Goal: Task Accomplishment & Management: Complete application form

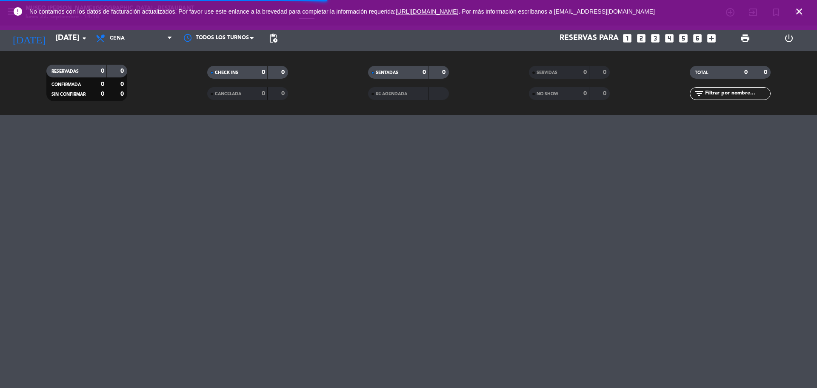
click at [668, 39] on icon "looks_4" at bounding box center [669, 38] width 11 height 11
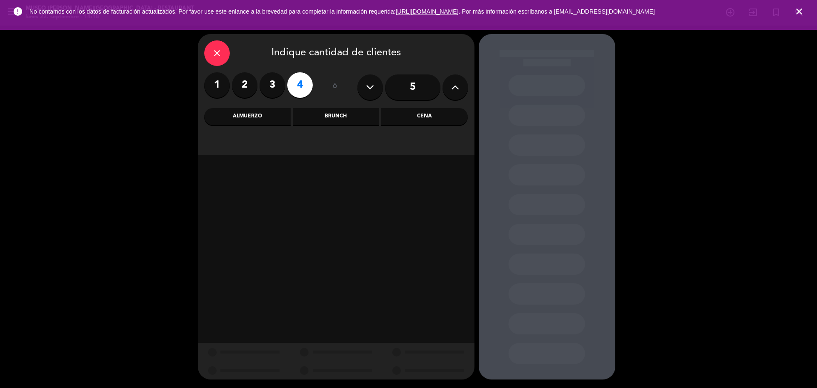
click at [239, 118] on div "Almuerzo" at bounding box center [247, 116] width 86 height 17
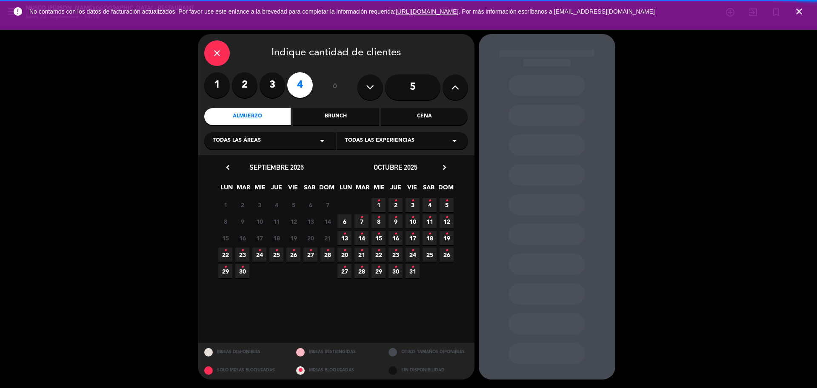
click at [245, 255] on span "23 •" at bounding box center [242, 255] width 14 height 14
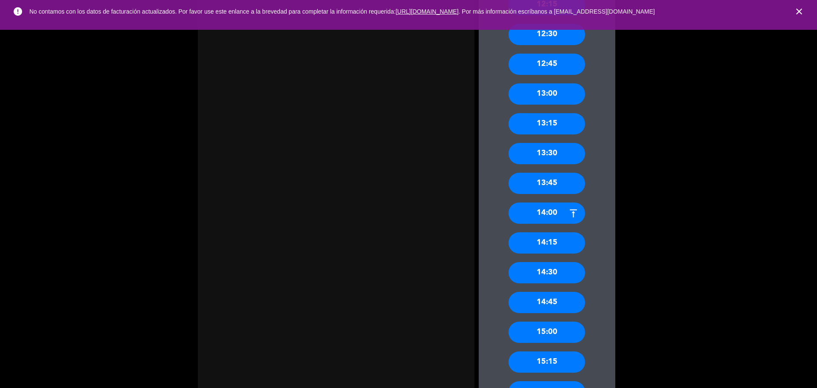
scroll to position [638, 0]
click at [567, 128] on div "14:15" at bounding box center [546, 124] width 77 height 21
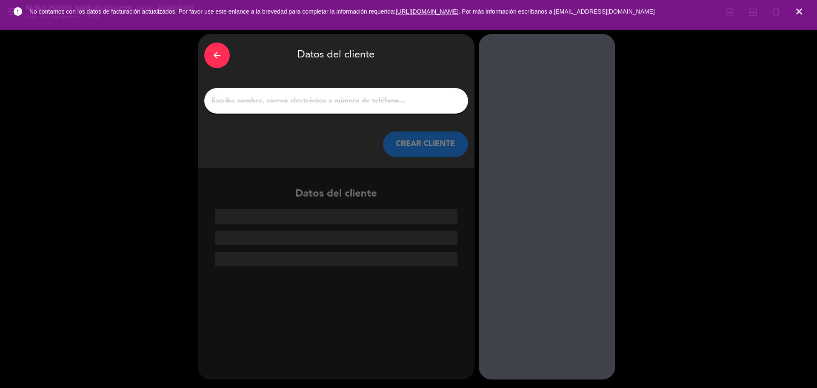
click at [292, 105] on input "1" at bounding box center [336, 101] width 251 height 12
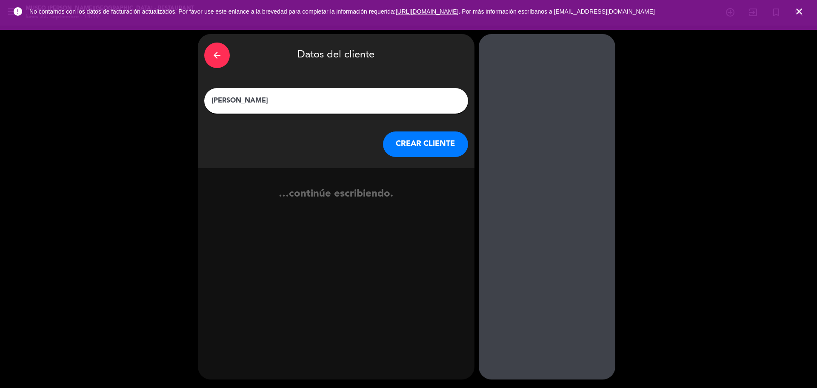
type input "[PERSON_NAME]"
click at [431, 147] on button "CREAR CLIENTE" at bounding box center [425, 144] width 85 height 26
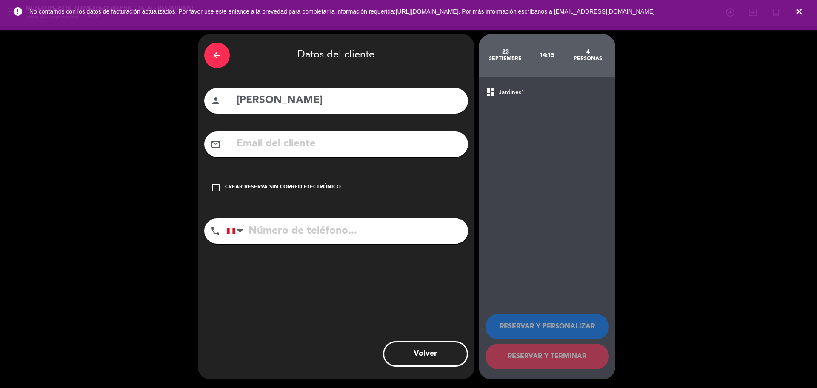
click at [432, 148] on input "text" at bounding box center [349, 143] width 226 height 17
click at [432, 147] on input "text" at bounding box center [349, 143] width 226 height 17
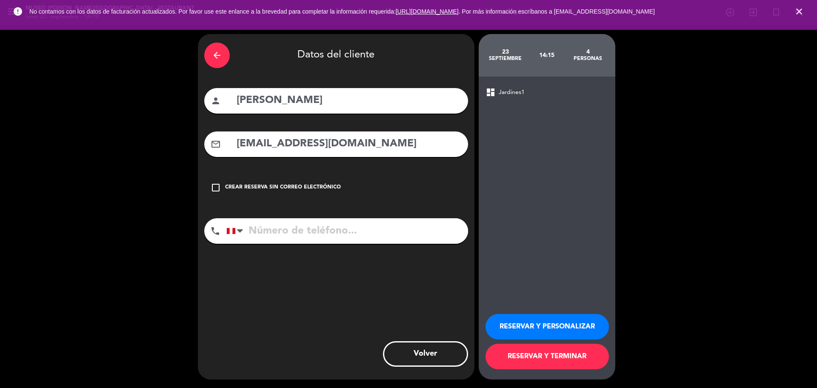
type input "[EMAIL_ADDRESS][DOMAIN_NAME]"
click at [342, 246] on div "phone [GEOGRAPHIC_DATA] +1 [GEOGRAPHIC_DATA] +44 [GEOGRAPHIC_DATA] ([GEOGRAPHIC…" at bounding box center [336, 233] width 264 height 31
click at [341, 238] on input "tel" at bounding box center [347, 231] width 242 height 26
drag, startPoint x: 342, startPoint y: 234, endPoint x: 384, endPoint y: 246, distance: 44.8
click at [341, 233] on input "972134478" at bounding box center [347, 231] width 242 height 26
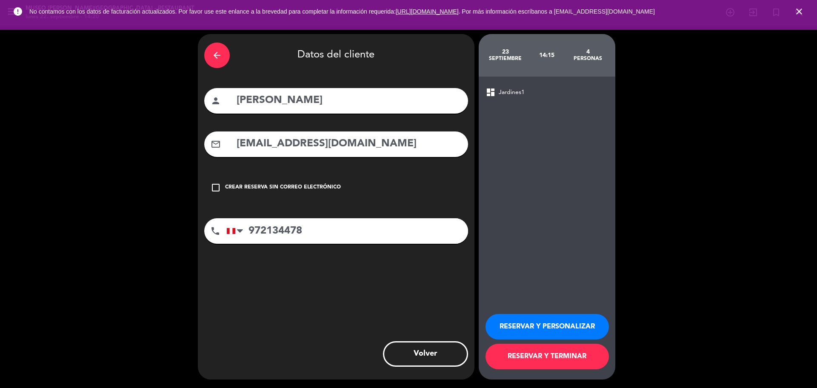
type input "972134478"
click at [505, 322] on button "RESERVAR Y PERSONALIZAR" at bounding box center [546, 327] width 123 height 26
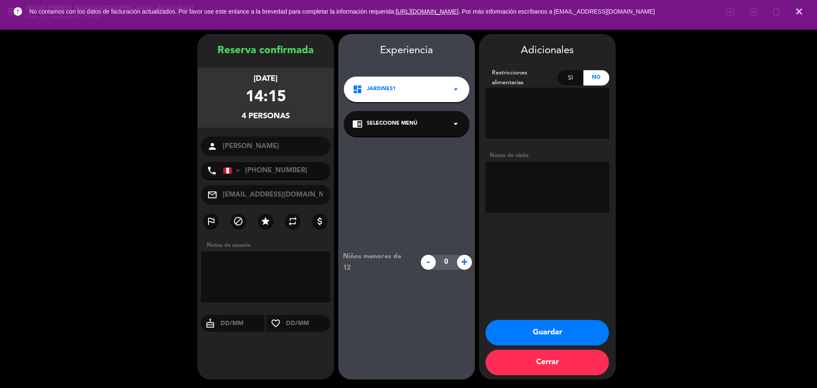
click at [404, 125] on span "Seleccione Menú" at bounding box center [392, 124] width 51 height 9
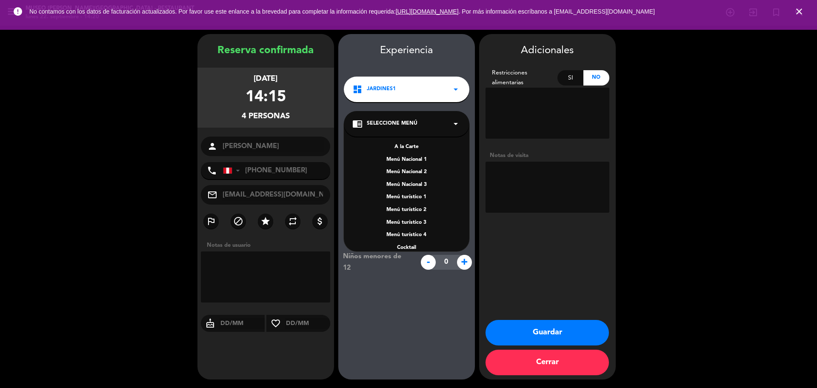
click at [415, 147] on div "A la Carte" at bounding box center [406, 147] width 108 height 9
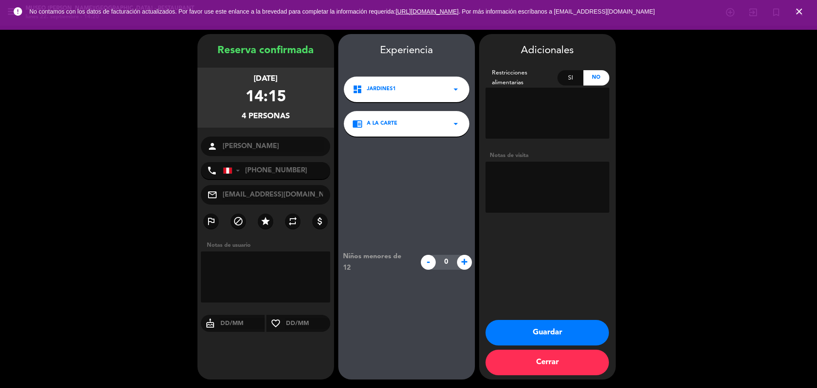
click at [527, 180] on textarea at bounding box center [547, 187] width 124 height 51
type textarea "motivo: cumpleaños cortesía y cartel de cumpleaños"
click at [518, 336] on button "Guardar" at bounding box center [546, 333] width 123 height 26
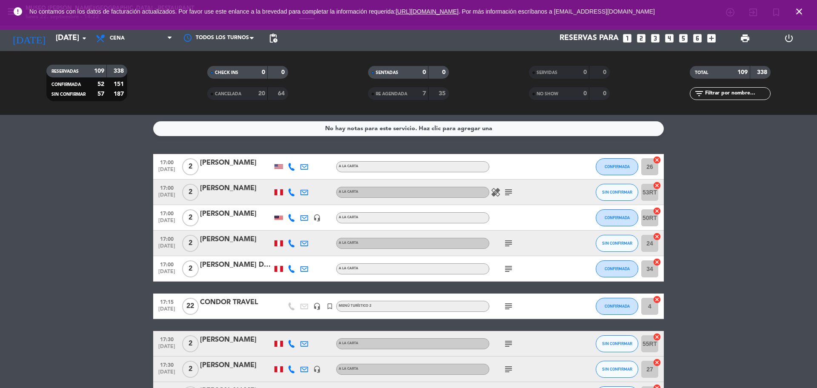
click at [644, 37] on icon "looks_two" at bounding box center [640, 38] width 11 height 11
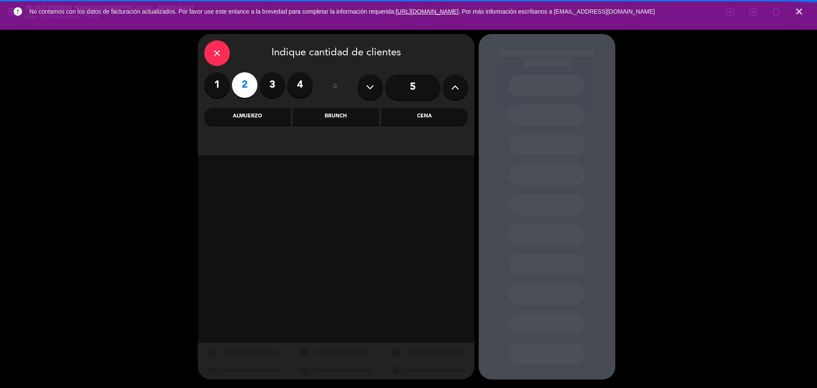
click at [426, 119] on div "Cena" at bounding box center [424, 116] width 86 height 17
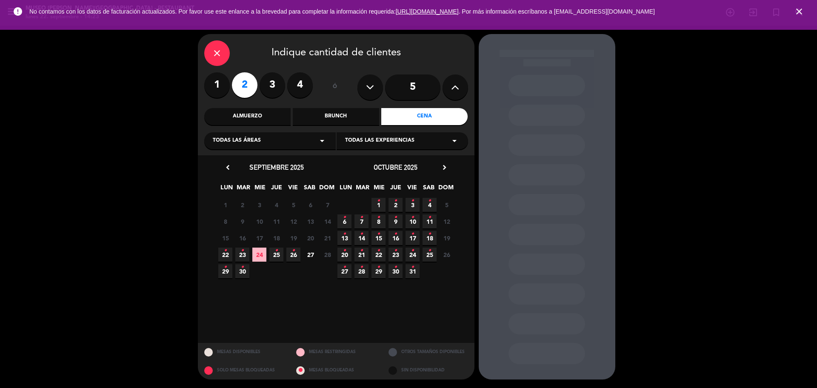
click at [422, 202] on span "4 •" at bounding box center [429, 205] width 14 height 14
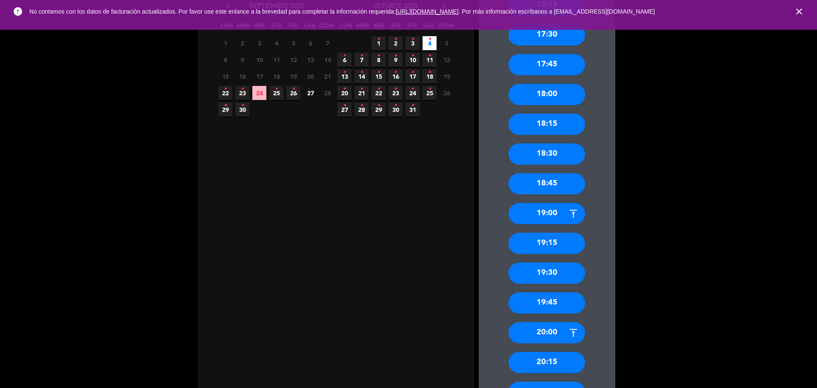
scroll to position [290, 0]
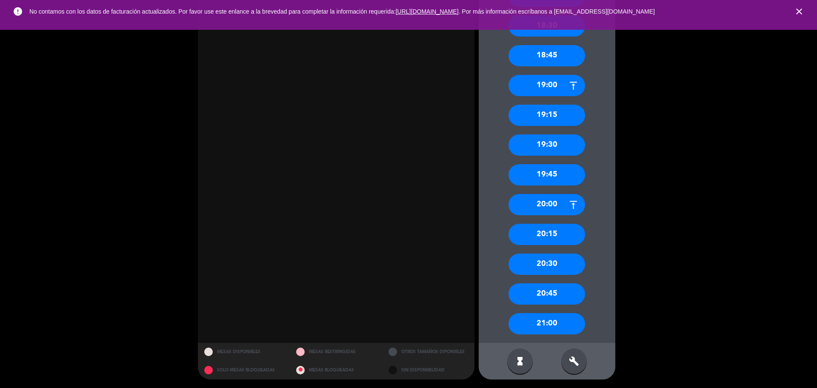
click at [547, 177] on div "19:45" at bounding box center [546, 174] width 77 height 21
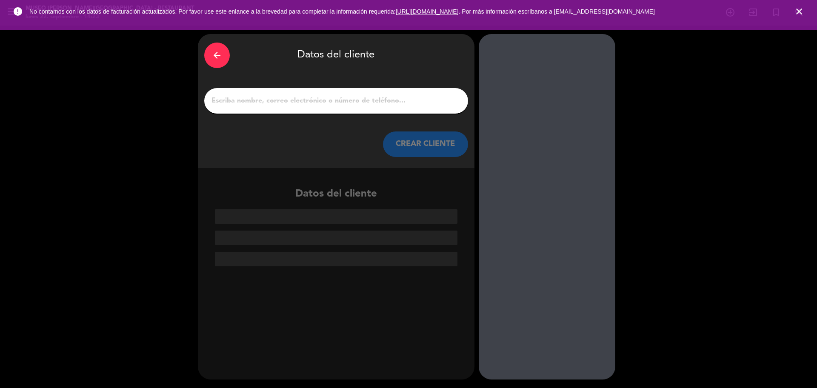
scroll to position [0, 0]
click at [315, 105] on input "1" at bounding box center [336, 101] width 251 height 12
paste input "[PERSON_NAME]"
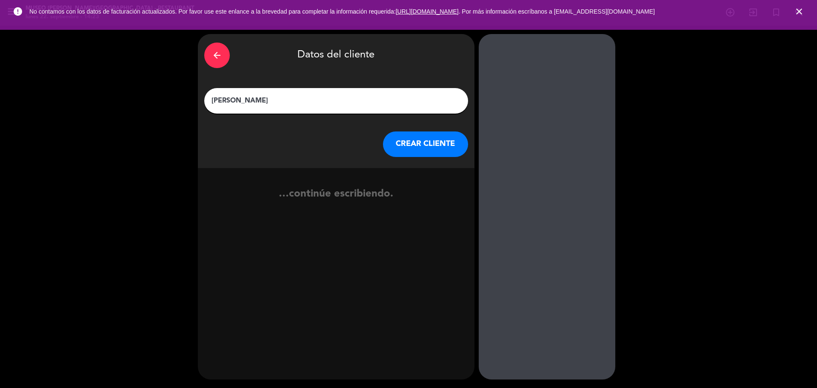
type input "[PERSON_NAME]"
click at [410, 140] on button "CREAR CLIENTE" at bounding box center [425, 144] width 85 height 26
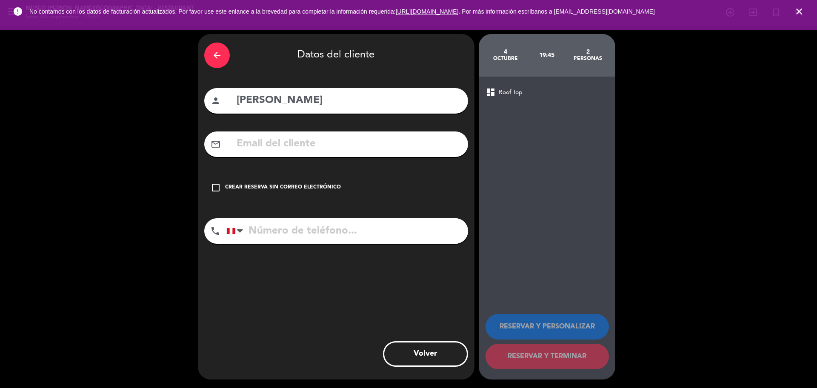
click at [364, 141] on input "text" at bounding box center [349, 143] width 226 height 17
type input "v"
paste input "[PERSON_NAME][EMAIL_ADDRESS][DOMAIN_NAME]"
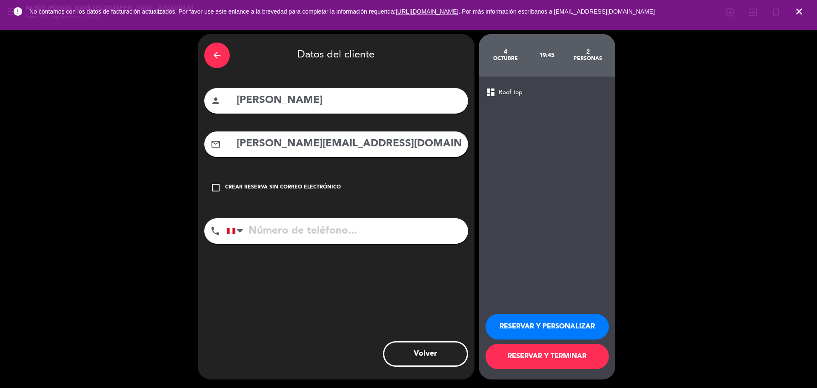
type input "[PERSON_NAME][EMAIL_ADDRESS][DOMAIN_NAME]"
paste input "985633705"
click at [345, 237] on input "985633705" at bounding box center [347, 231] width 242 height 26
type input "985633705"
click at [529, 321] on button "RESERVAR Y PERSONALIZAR" at bounding box center [546, 327] width 123 height 26
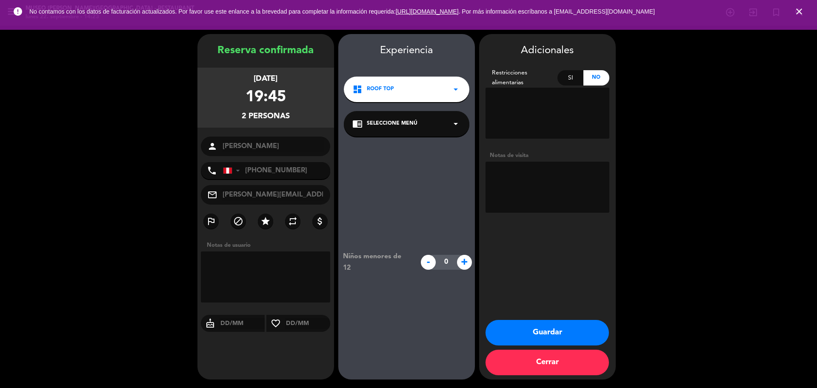
click at [549, 194] on textarea at bounding box center [547, 187] width 124 height 51
paste textarea "Pueblo Libre - Ninguna."
click at [403, 123] on span "Seleccione Menú" at bounding box center [392, 124] width 51 height 9
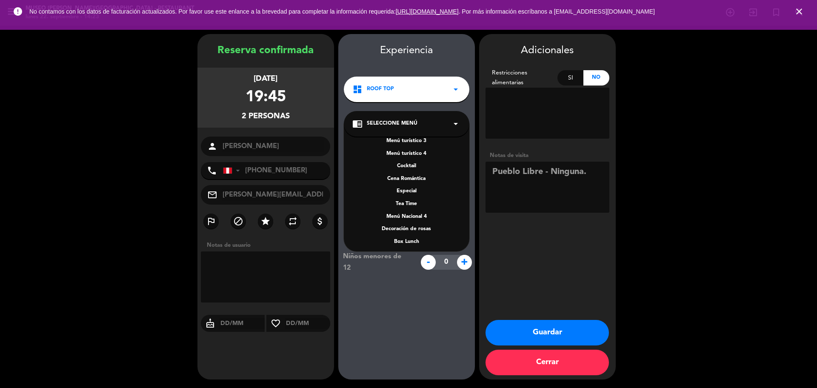
scroll to position [122, 0]
click at [413, 195] on div "Menú Nacional 1 Menú Nacional 2 Menú Nacional 3 Menú turístico 1 Menú turístico…" at bounding box center [406, 188] width 125 height 128
click at [415, 198] on div "A la carta" at bounding box center [406, 201] width 108 height 9
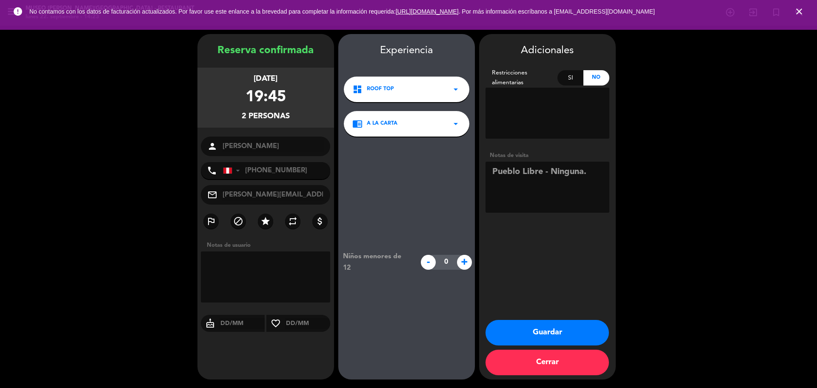
click at [552, 171] on textarea at bounding box center [547, 187] width 124 height 51
type textarea "Pueblo Libre - Alergia: Ninguna."
click at [560, 333] on button "Guardar" at bounding box center [546, 333] width 123 height 26
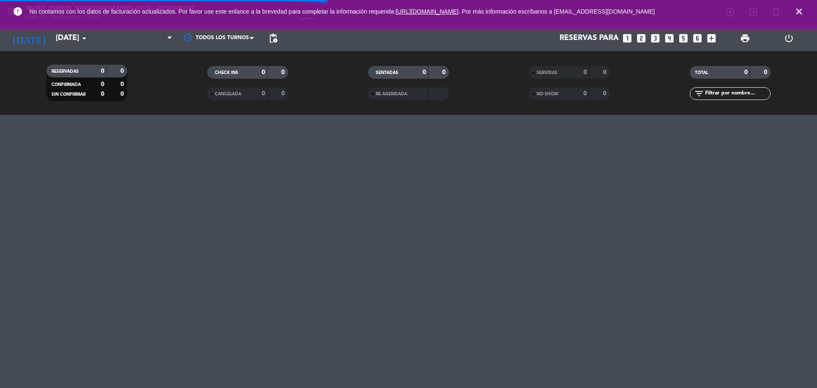
click at [800, 9] on icon "close" at bounding box center [799, 11] width 10 height 10
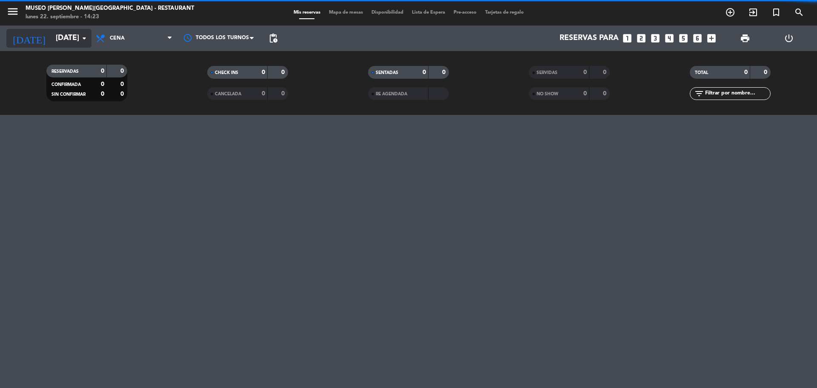
click at [73, 40] on input "[DATE]" at bounding box center [100, 38] width 99 height 17
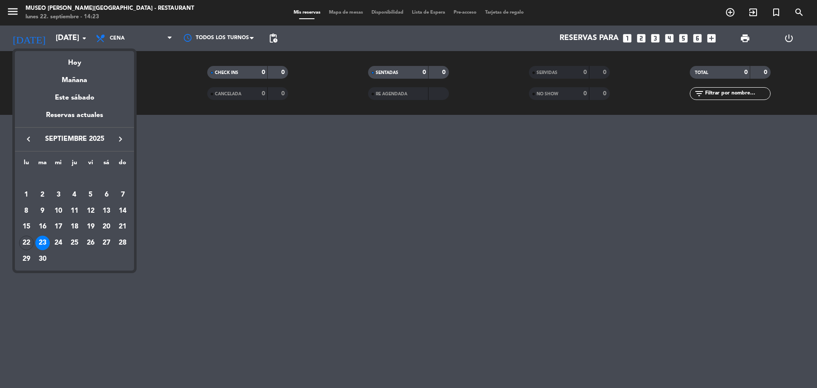
click at [82, 80] on div "Mañana" at bounding box center [74, 76] width 119 height 17
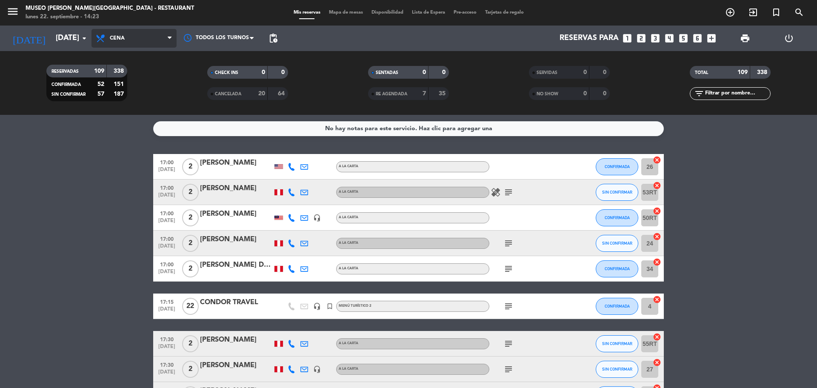
click at [126, 42] on span "Cena" at bounding box center [133, 38] width 85 height 19
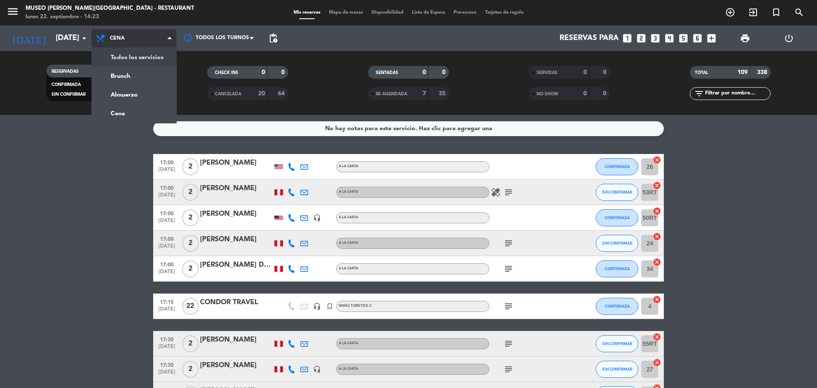
click at [133, 55] on div "menu [GEOGRAPHIC_DATA][PERSON_NAME] - Restaurant [DATE] 22. septiembre - 14:23 …" at bounding box center [408, 57] width 817 height 115
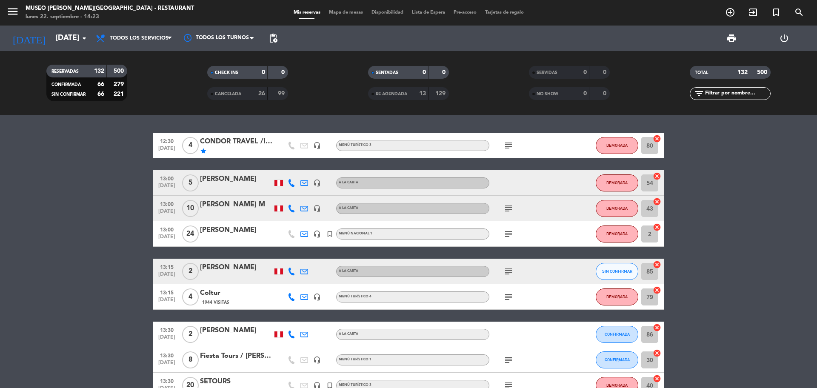
click at [508, 144] on icon "subject" at bounding box center [508, 145] width 10 height 10
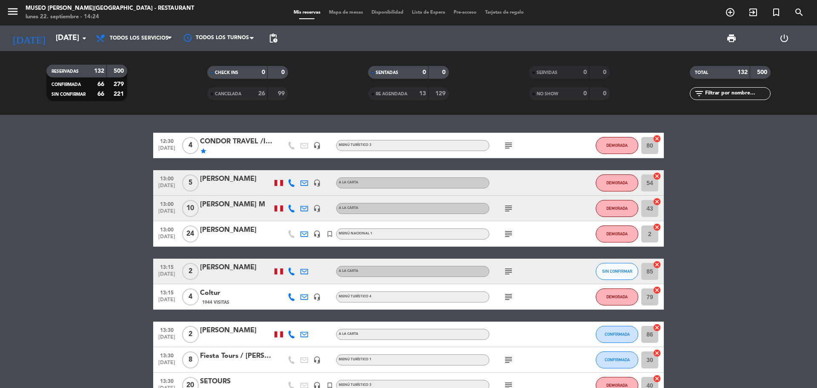
click at [510, 212] on icon "subject" at bounding box center [508, 208] width 10 height 10
drag, startPoint x: 729, startPoint y: 224, endPoint x: 713, endPoint y: 225, distance: 15.8
click at [506, 235] on icon "subject" at bounding box center [508, 234] width 10 height 10
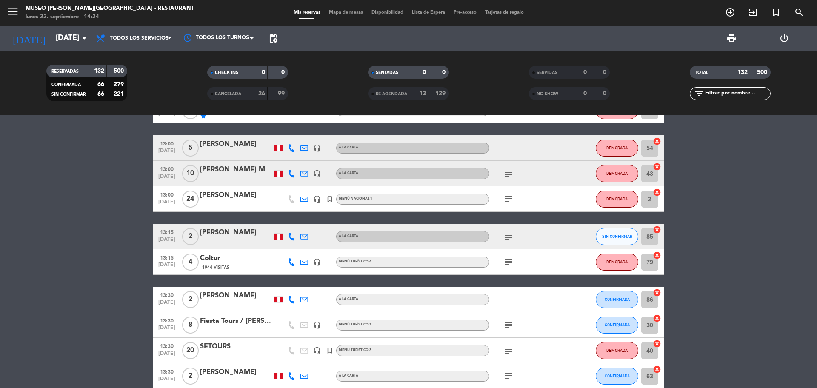
scroll to position [53, 0]
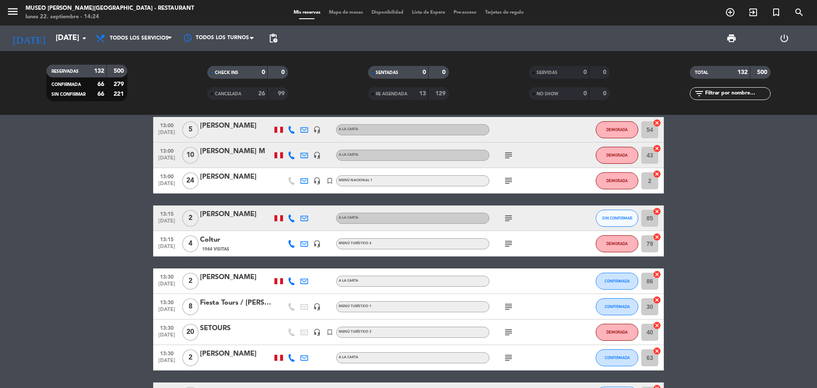
click at [508, 246] on icon "subject" at bounding box center [508, 244] width 10 height 10
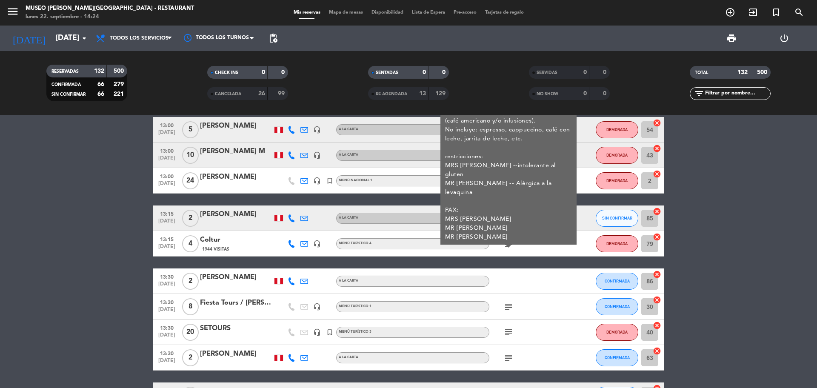
scroll to position [0, 0]
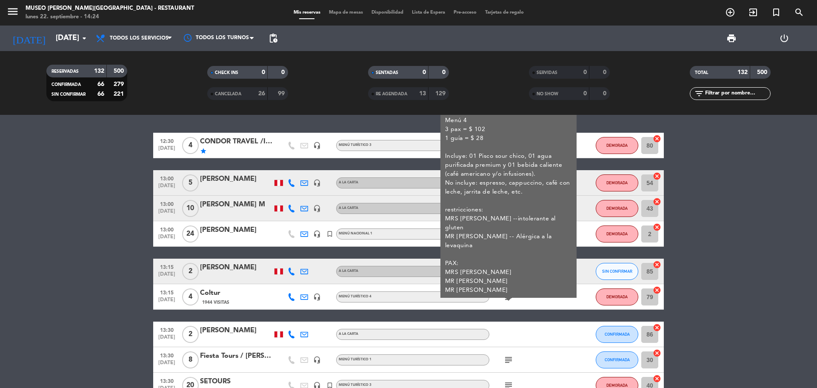
click at [252, 299] on div "1944 Visitas" at bounding box center [236, 302] width 72 height 7
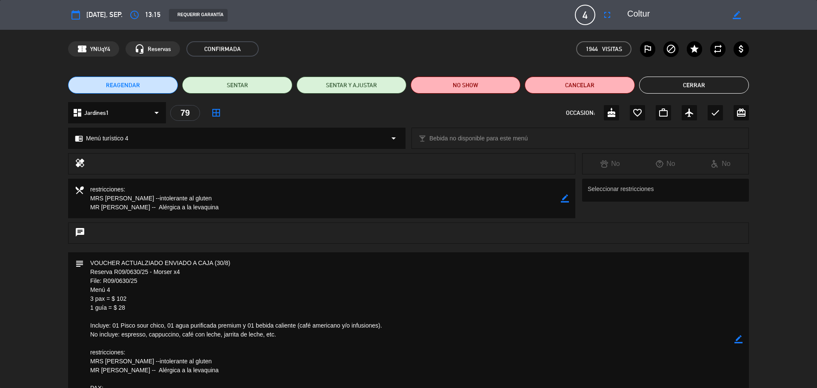
click at [671, 91] on button "Cerrar" at bounding box center [694, 85] width 110 height 17
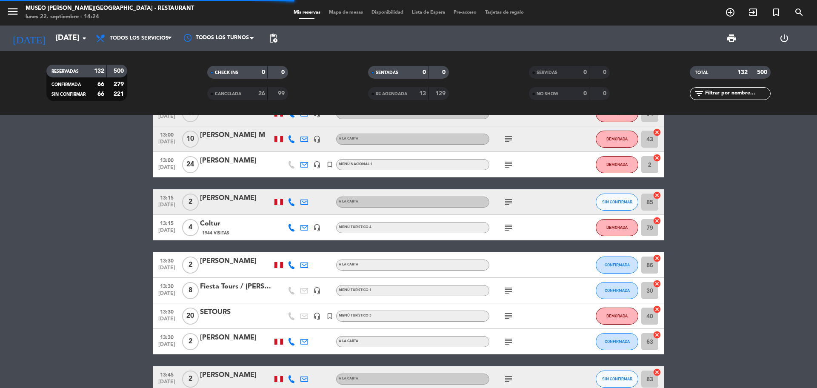
scroll to position [106, 0]
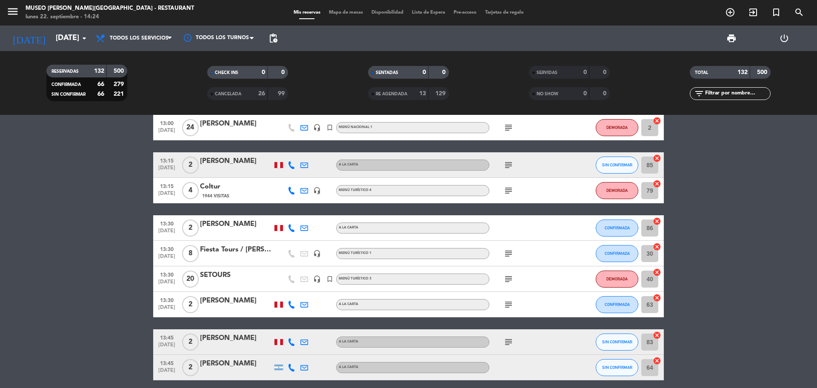
click at [506, 252] on icon "subject" at bounding box center [508, 253] width 10 height 10
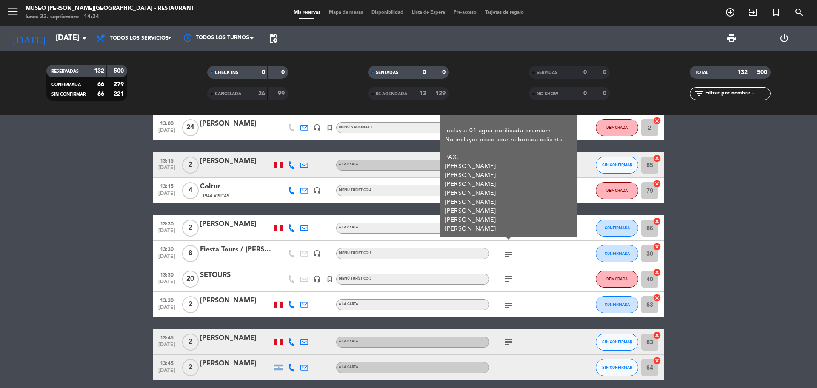
click at [510, 281] on icon "subject" at bounding box center [508, 279] width 10 height 10
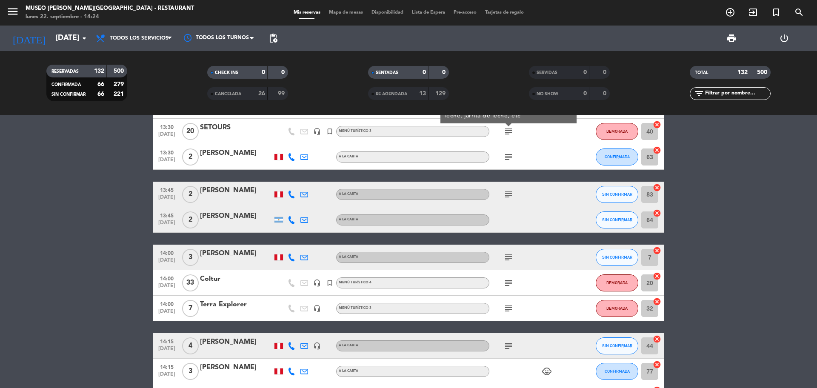
scroll to position [266, 0]
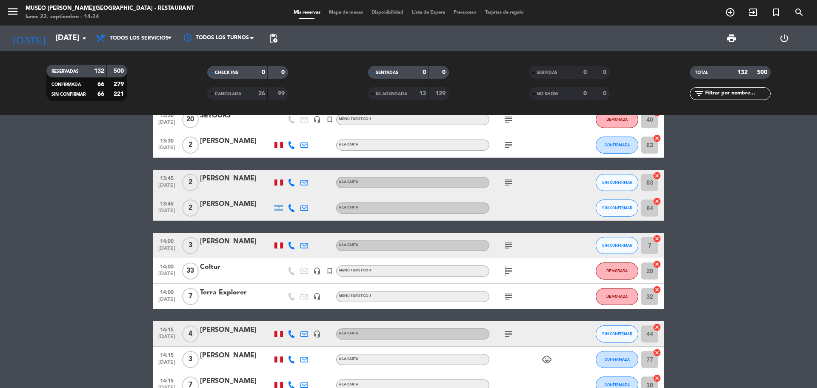
click at [504, 268] on icon "subject" at bounding box center [508, 271] width 10 height 10
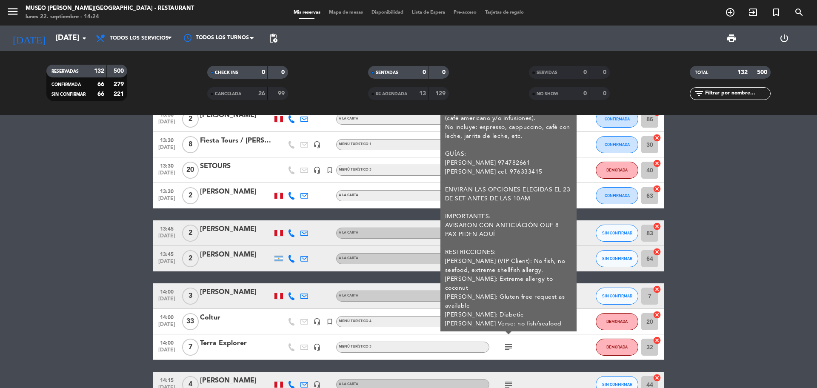
scroll to position [319, 0]
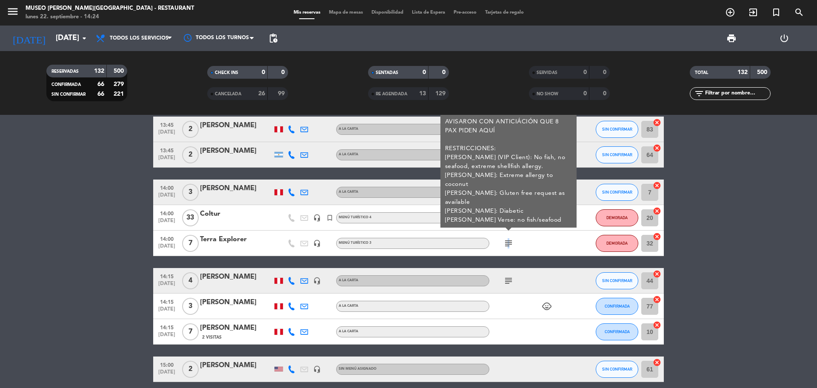
click at [507, 238] on icon "subject" at bounding box center [508, 243] width 10 height 10
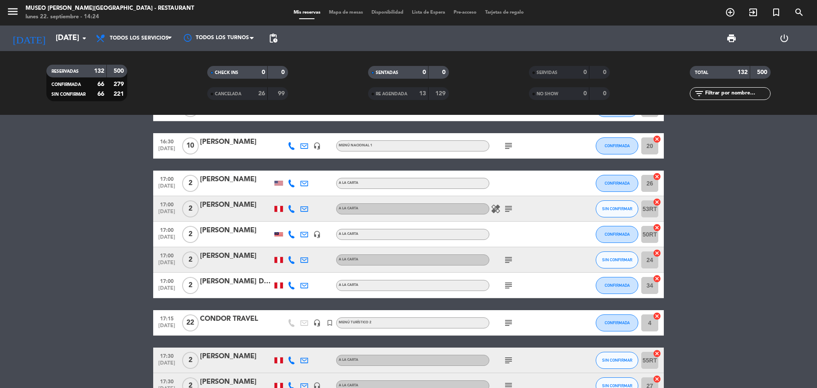
scroll to position [585, 0]
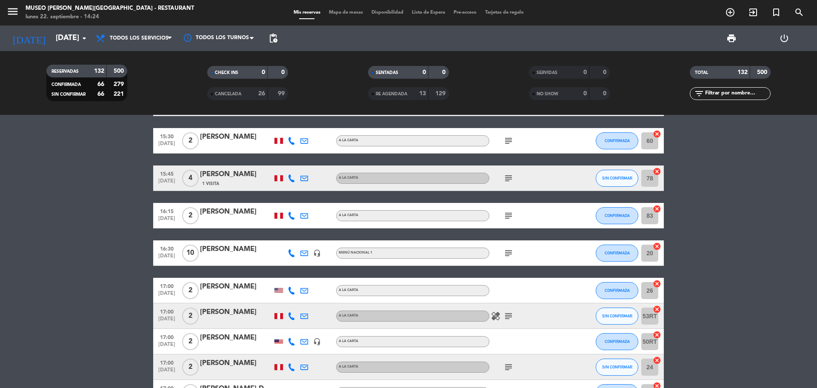
click at [508, 250] on icon "subject" at bounding box center [508, 253] width 10 height 10
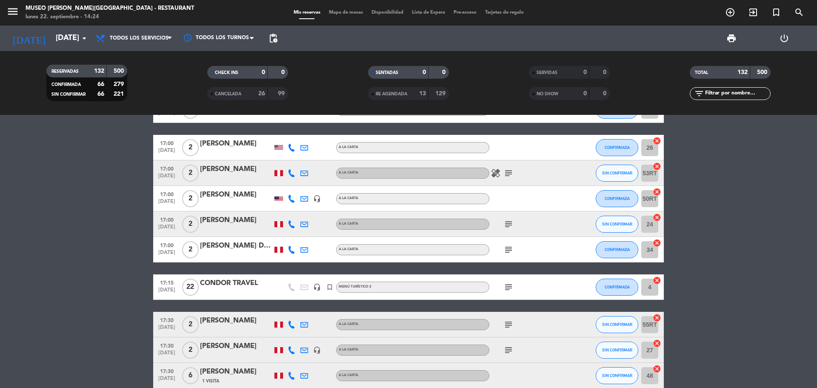
scroll to position [744, 0]
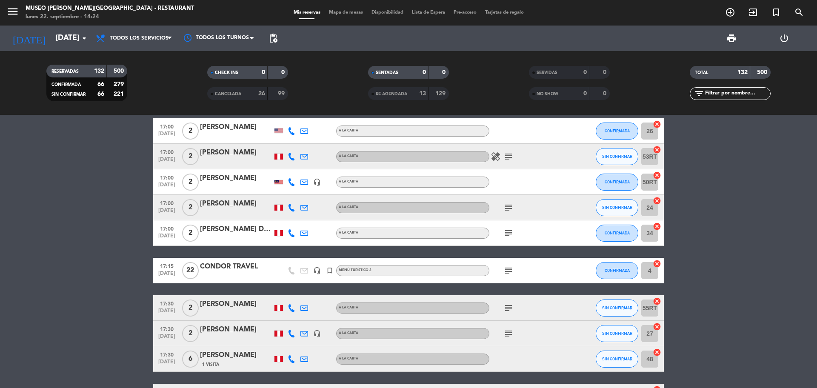
click at [509, 269] on icon "subject" at bounding box center [508, 270] width 10 height 10
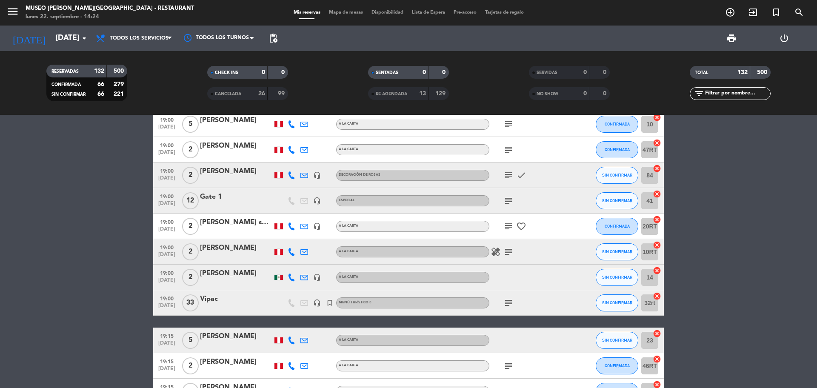
scroll to position [1435, 0]
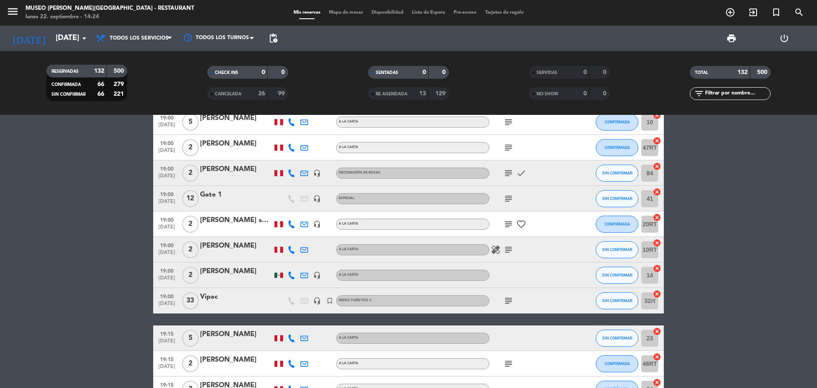
click at [505, 301] on icon "subject" at bounding box center [508, 301] width 10 height 10
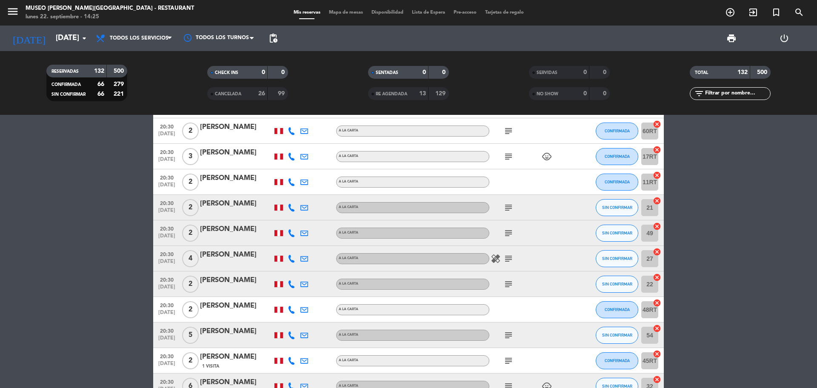
scroll to position [3466, 0]
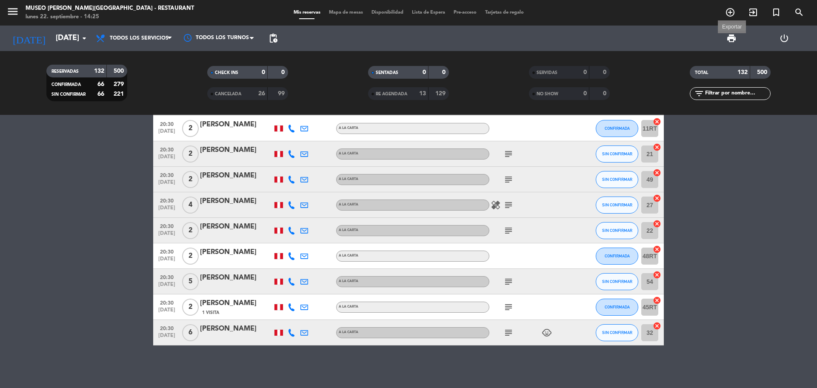
click at [732, 36] on span "print" at bounding box center [731, 38] width 10 height 10
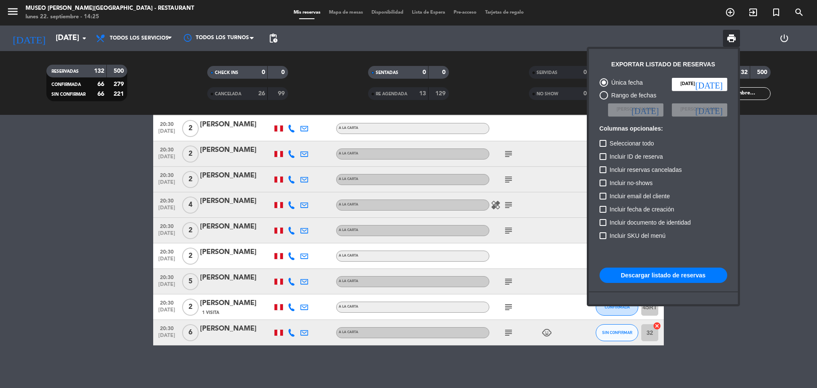
click at [649, 277] on button "Descargar listado de reservas" at bounding box center [663, 275] width 128 height 15
click at [781, 174] on div at bounding box center [408, 194] width 817 height 388
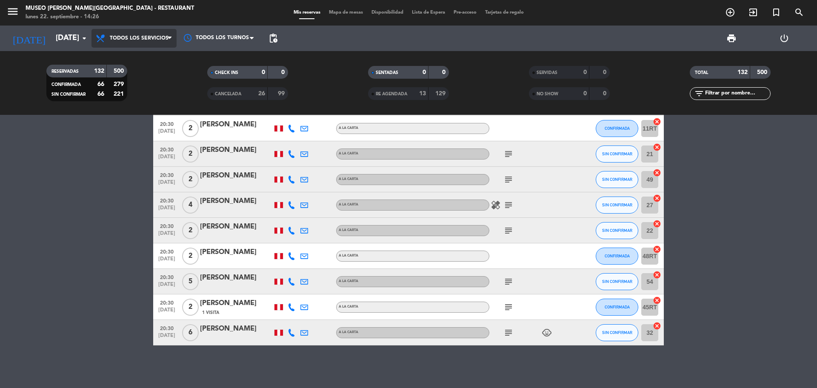
click at [160, 38] on span "Todos los servicios" at bounding box center [139, 38] width 59 height 6
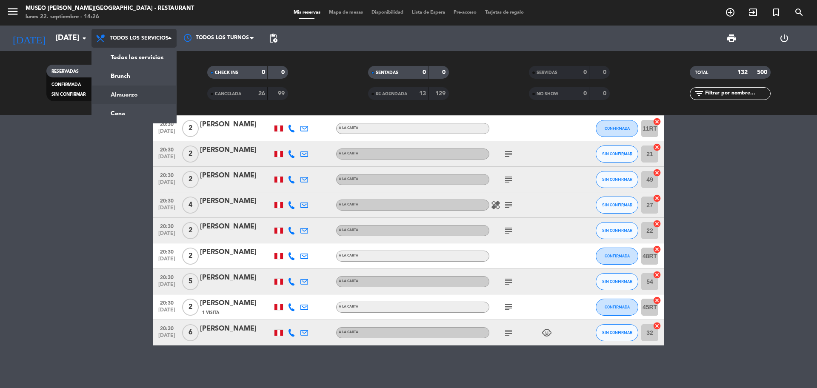
click at [134, 97] on div "menu [GEOGRAPHIC_DATA][PERSON_NAME] - Restaurant [DATE] 22. septiembre - 14:26 …" at bounding box center [408, 57] width 817 height 115
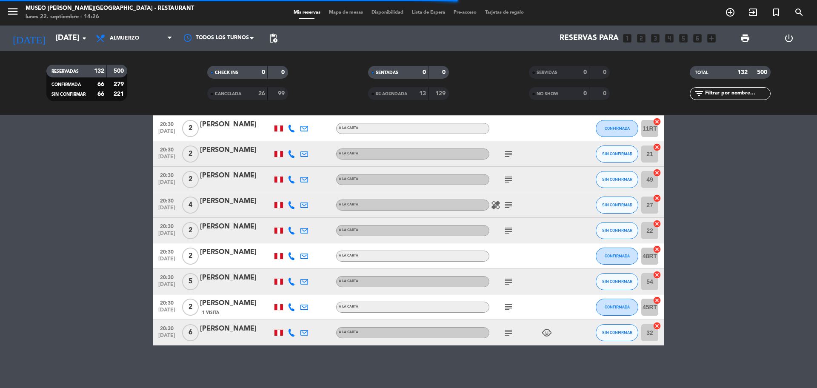
scroll to position [527, 0]
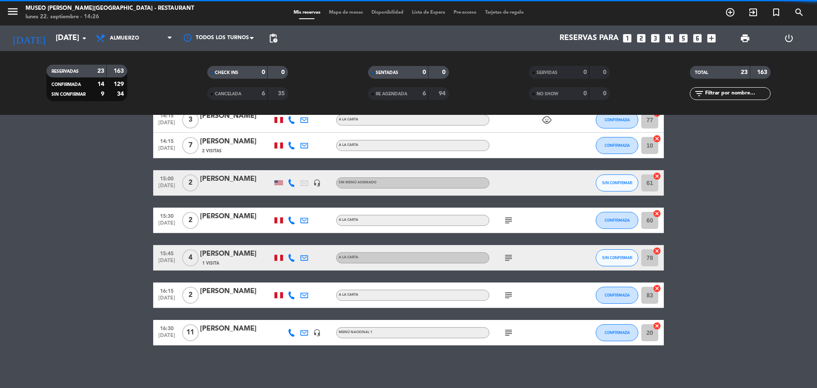
click at [654, 40] on icon "looks_3" at bounding box center [654, 38] width 11 height 11
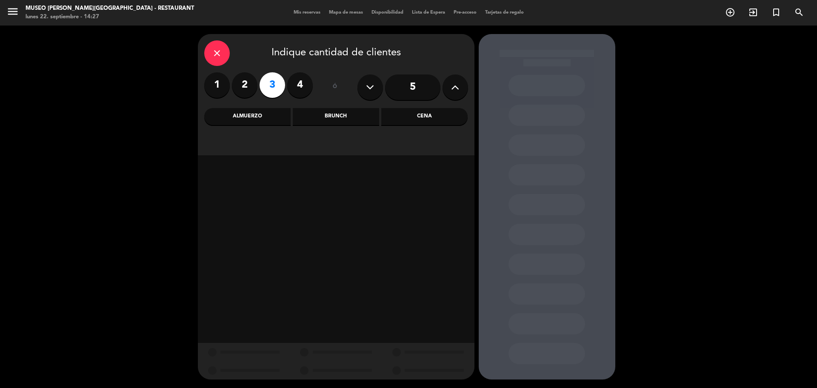
click at [275, 113] on div "Almuerzo" at bounding box center [247, 116] width 86 height 17
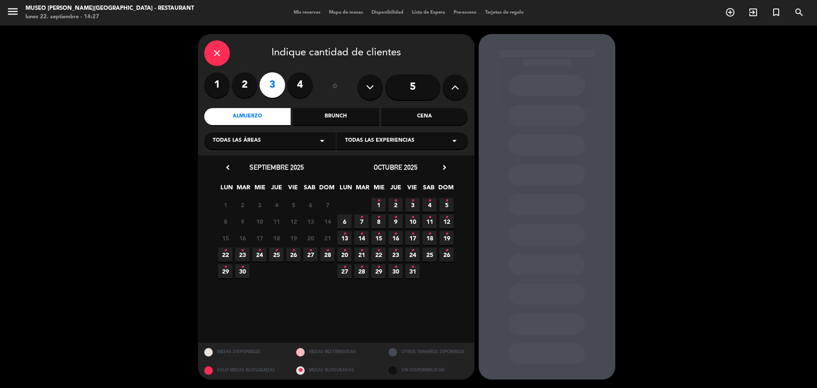
click at [296, 256] on span "26 •" at bounding box center [293, 255] width 14 height 14
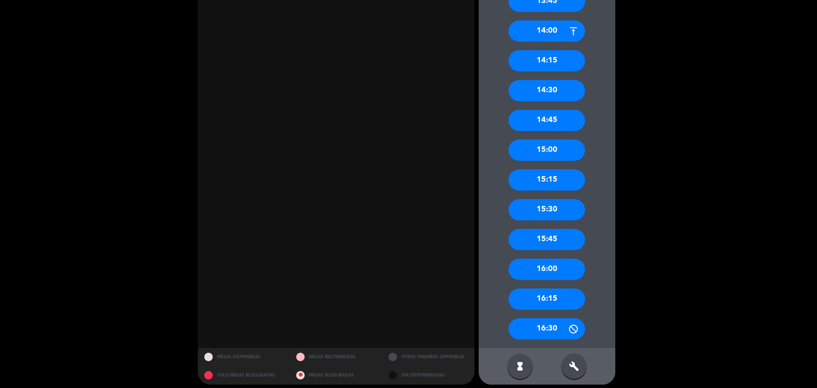
scroll to position [706, 0]
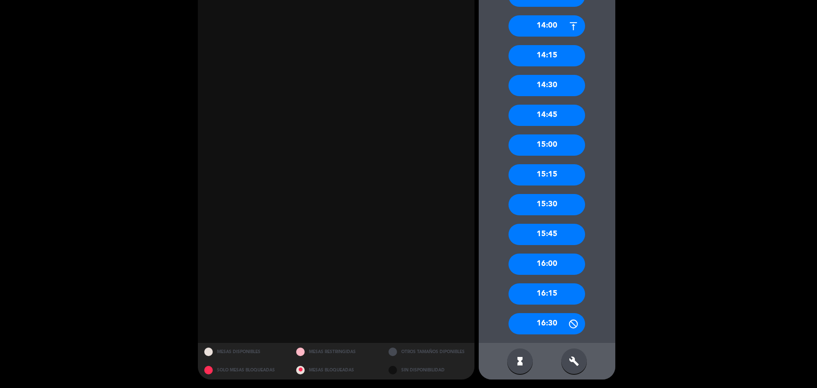
drag, startPoint x: 561, startPoint y: 270, endPoint x: 556, endPoint y: 268, distance: 4.4
click at [561, 269] on div "16:00" at bounding box center [546, 263] width 77 height 21
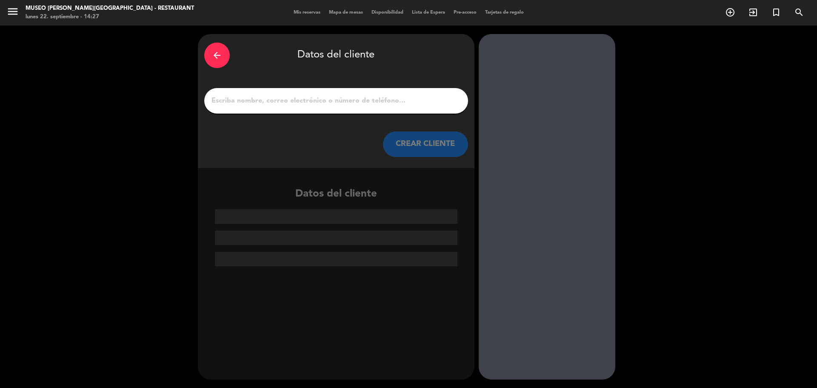
scroll to position [0, 0]
click at [335, 108] on div at bounding box center [336, 101] width 264 height 26
click at [333, 104] on input "1" at bounding box center [336, 101] width 251 height 12
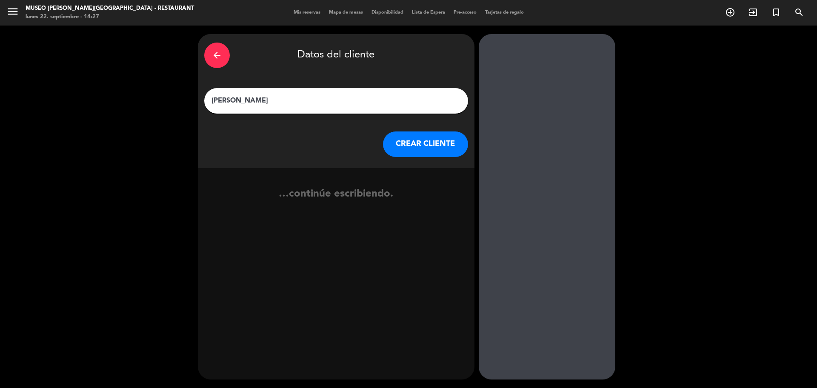
type input "[PERSON_NAME]"
click at [400, 145] on button "CREAR CLIENTE" at bounding box center [425, 144] width 85 height 26
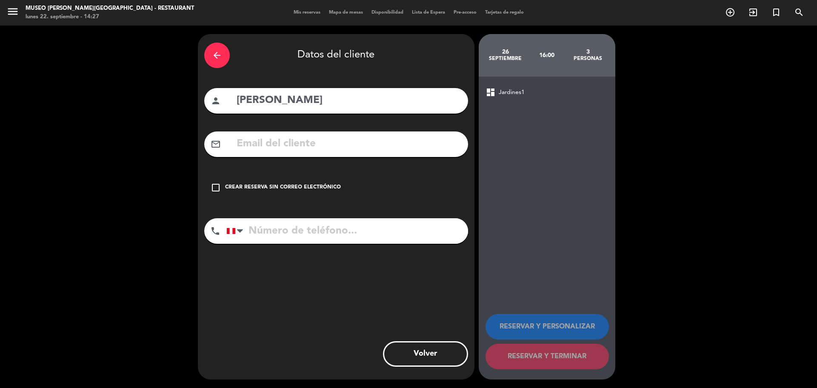
click at [346, 147] on input "text" at bounding box center [349, 143] width 226 height 17
click at [357, 103] on input "[PERSON_NAME]" at bounding box center [349, 100] width 226 height 17
type input "[PERSON_NAME]"
click at [350, 143] on input "text" at bounding box center [349, 143] width 226 height 17
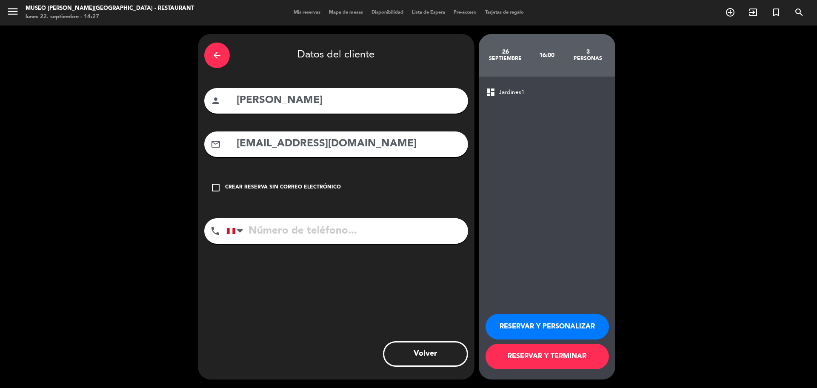
type input "[EMAIL_ADDRESS][DOMAIN_NAME]"
click at [295, 241] on input "tel" at bounding box center [347, 231] width 242 height 26
type input "982870034"
click at [521, 327] on button "RESERVAR Y PERSONALIZAR" at bounding box center [546, 327] width 123 height 26
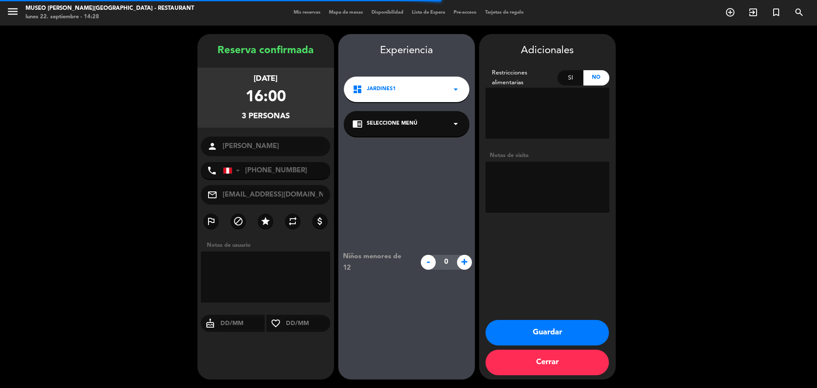
drag, startPoint x: 409, startPoint y: 126, endPoint x: 406, endPoint y: 131, distance: 5.9
click at [410, 135] on div "chrome_reader_mode Seleccione Menú arrow_drop_down" at bounding box center [406, 124] width 125 height 26
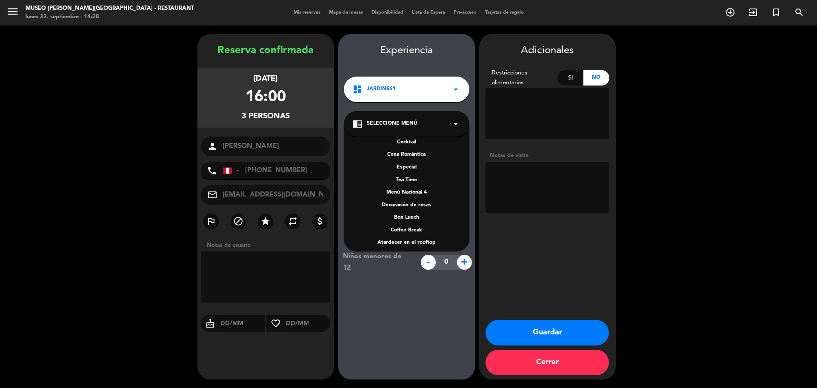
scroll to position [106, 0]
click at [410, 178] on div "Tea Time" at bounding box center [406, 179] width 108 height 9
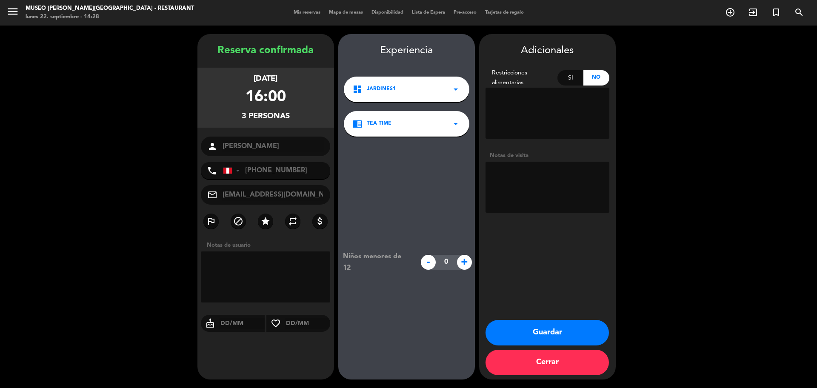
click at [537, 187] on textarea at bounding box center [547, 187] width 124 height 51
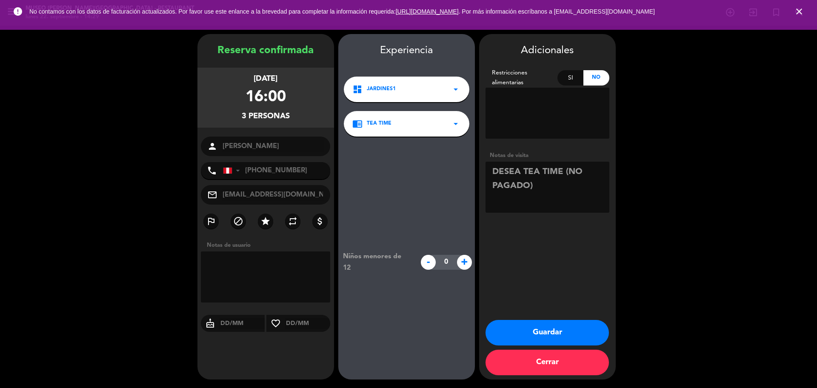
type textarea "DESEA TEA TIME (NO PAGADO)"
click at [797, 11] on icon "close" at bounding box center [799, 11] width 10 height 10
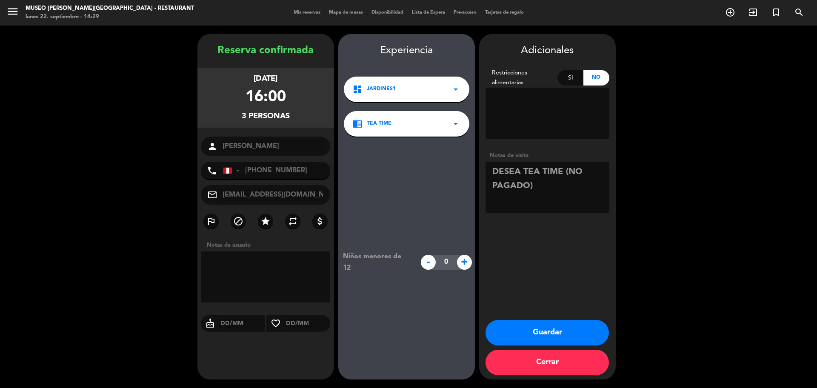
click at [569, 327] on button "Guardar" at bounding box center [546, 333] width 123 height 26
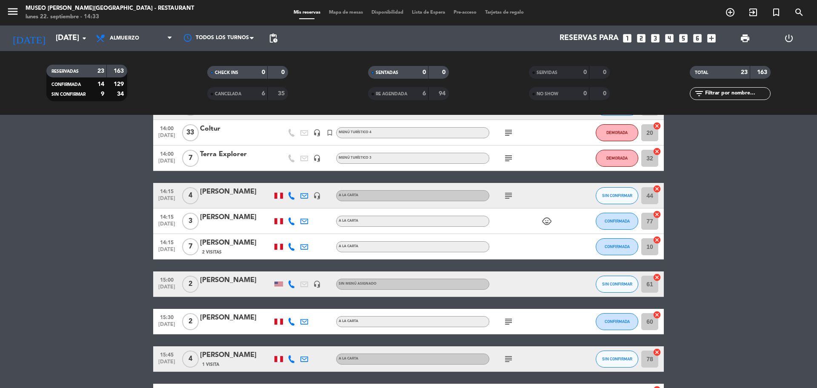
scroll to position [527, 0]
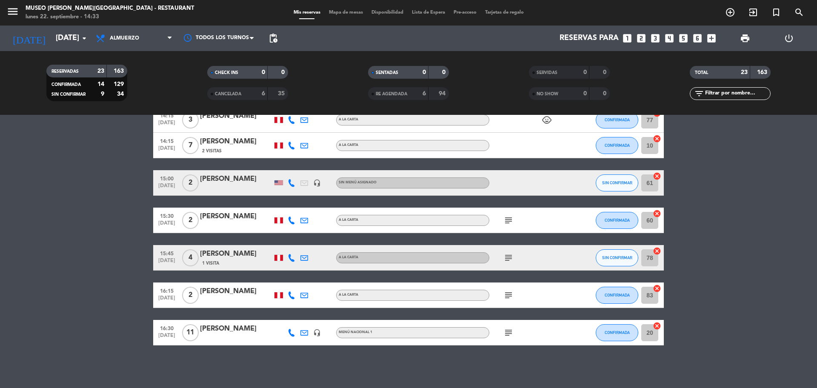
click at [233, 330] on div "[PERSON_NAME]" at bounding box center [236, 328] width 72 height 11
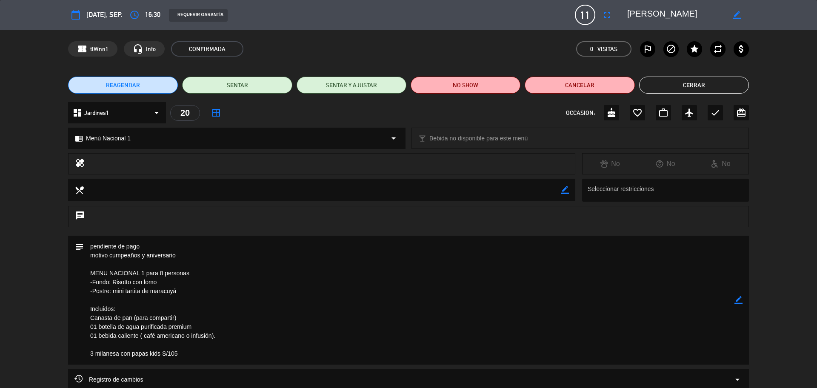
drag, startPoint x: 177, startPoint y: 353, endPoint x: 88, endPoint y: 244, distance: 140.3
click at [88, 244] on textarea at bounding box center [409, 300] width 650 height 129
drag, startPoint x: 97, startPoint y: 252, endPoint x: 134, endPoint y: 259, distance: 38.2
click at [134, 258] on textarea at bounding box center [409, 300] width 650 height 129
click at [701, 86] on button "Cerrar" at bounding box center [694, 85] width 110 height 17
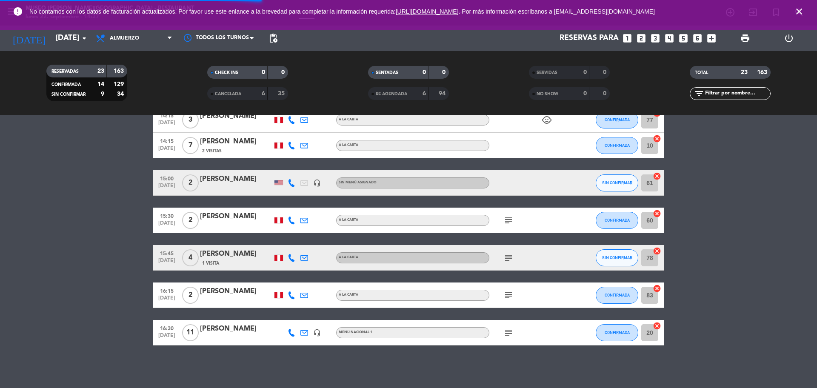
click at [638, 42] on icon "looks_two" at bounding box center [640, 38] width 11 height 11
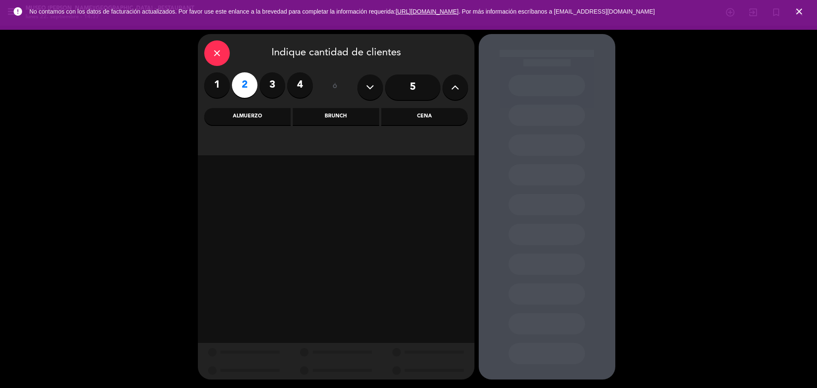
click at [421, 117] on div "Cena" at bounding box center [424, 116] width 86 height 17
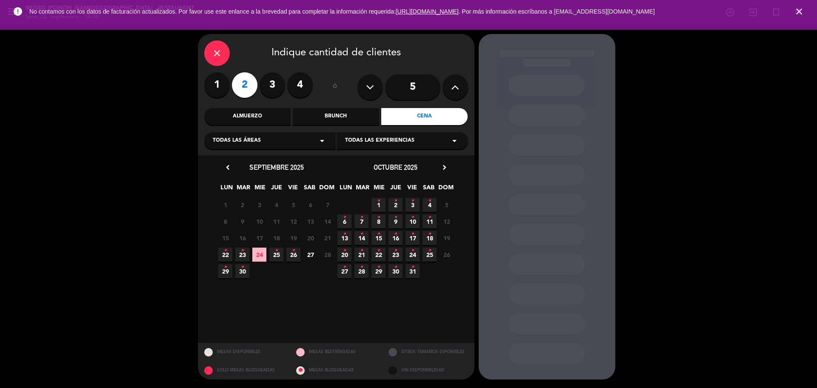
drag, startPoint x: 278, startPoint y: 251, endPoint x: 390, endPoint y: 185, distance: 129.8
click at [278, 250] on span "25 •" at bounding box center [276, 255] width 14 height 14
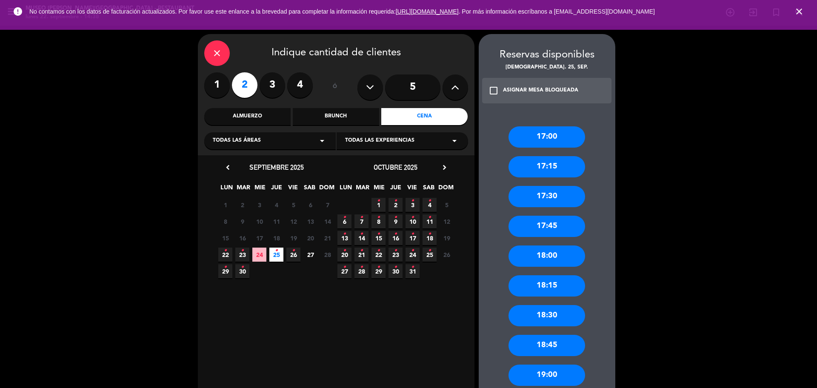
click at [551, 253] on div "18:00" at bounding box center [546, 255] width 77 height 21
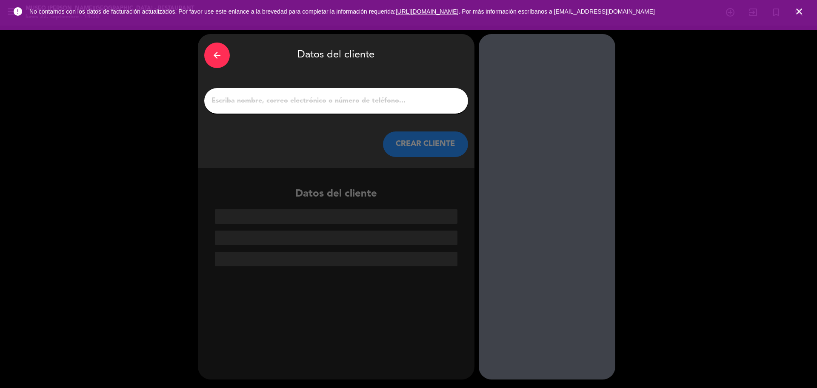
click at [415, 101] on input "1" at bounding box center [336, 101] width 251 height 12
paste input "[PERSON_NAME]"
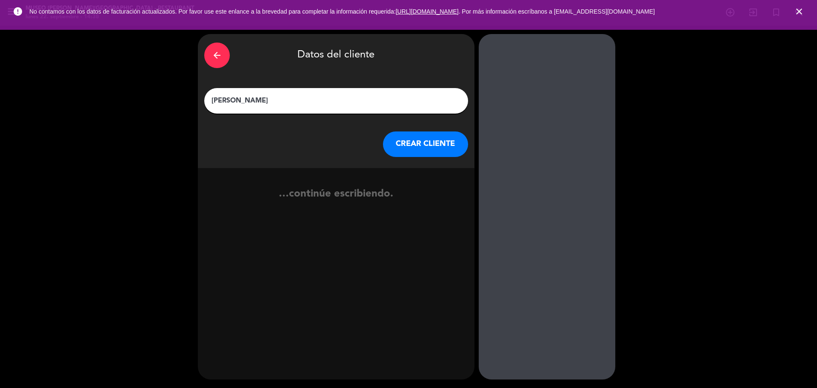
type input "[PERSON_NAME]"
click at [432, 151] on button "CREAR CLIENTE" at bounding box center [425, 144] width 85 height 26
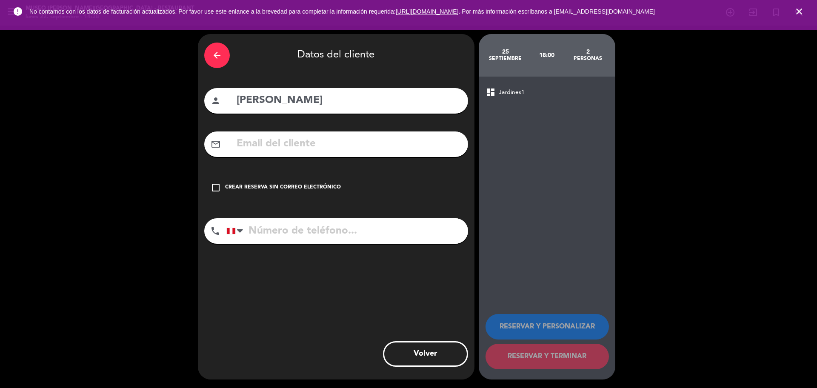
click at [393, 149] on input "text" at bounding box center [349, 143] width 226 height 17
paste input "[PERSON_NAME][EMAIL_ADDRESS][PERSON_NAME][DOMAIN_NAME]"
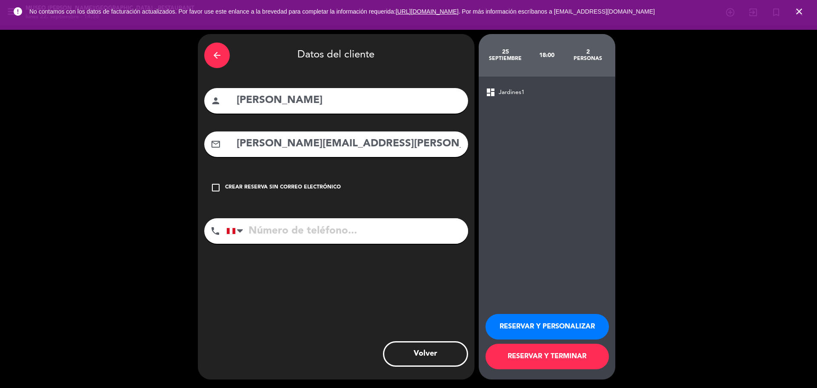
type input "[PERSON_NAME][EMAIL_ADDRESS][PERSON_NAME][DOMAIN_NAME]"
click at [317, 237] on input "tel" at bounding box center [347, 231] width 242 height 26
click at [418, 232] on input "tel" at bounding box center [347, 231] width 242 height 26
paste input "[PHONE_NUMBER]"
type input "[PHONE_NUMBER]"
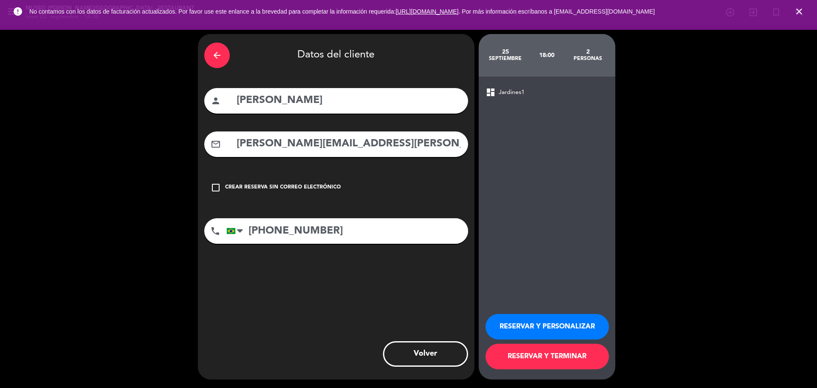
drag, startPoint x: 505, startPoint y: 326, endPoint x: 500, endPoint y: 316, distance: 11.4
click at [505, 326] on button "RESERVAR Y PERSONALIZAR" at bounding box center [546, 327] width 123 height 26
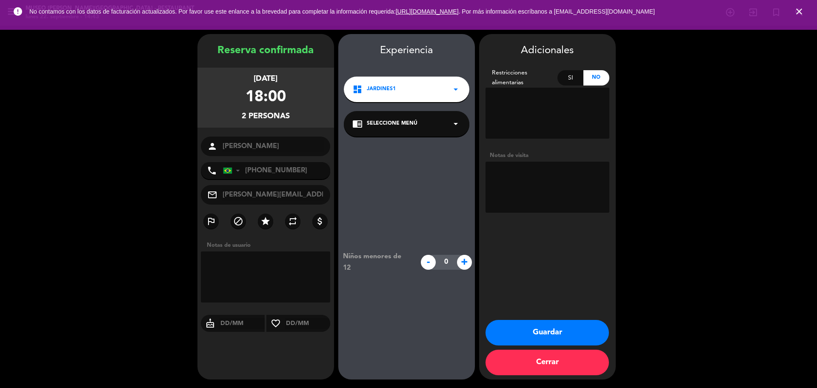
click at [416, 124] on div "chrome_reader_mode Seleccione Menú arrow_drop_down" at bounding box center [406, 124] width 125 height 26
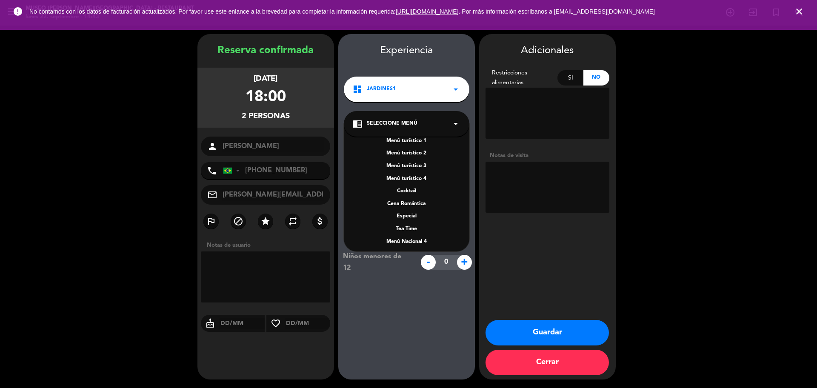
scroll to position [122, 0]
click at [415, 197] on div "A la carta" at bounding box center [406, 201] width 108 height 9
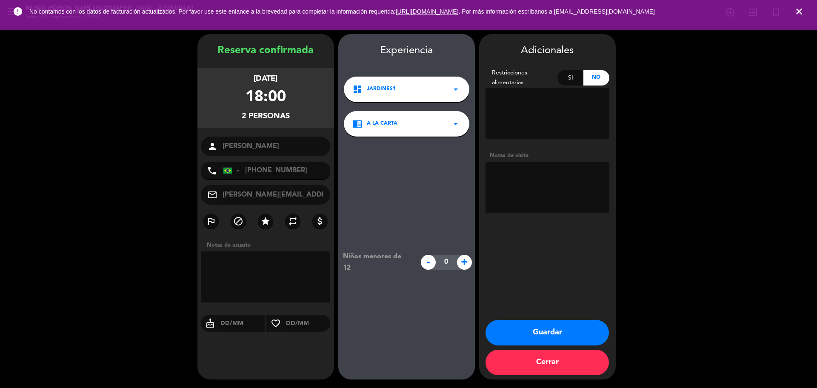
click at [549, 327] on button "Guardar" at bounding box center [546, 333] width 123 height 26
click at [799, 12] on icon "close" at bounding box center [799, 11] width 10 height 10
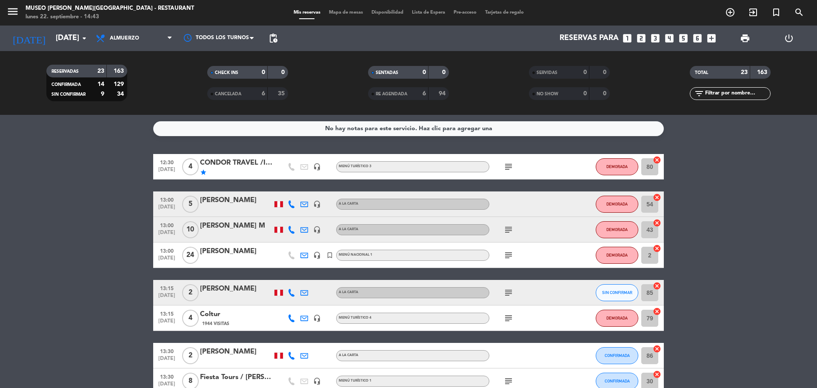
click at [655, 40] on icon "looks_3" at bounding box center [654, 38] width 11 height 11
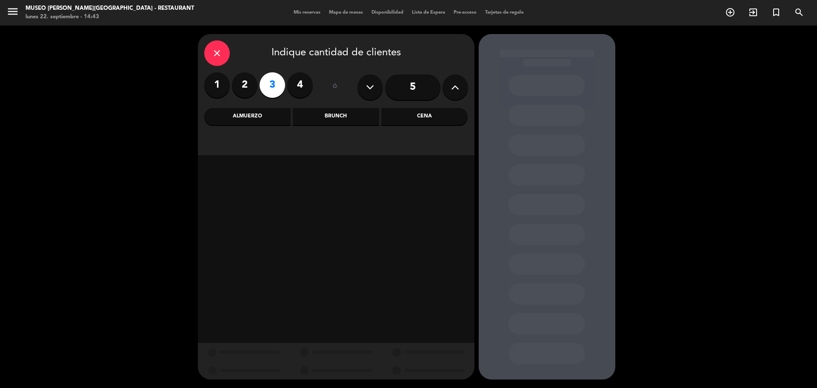
click at [240, 84] on label "2" at bounding box center [245, 85] width 26 height 26
click at [432, 121] on div "Cena" at bounding box center [424, 116] width 86 height 17
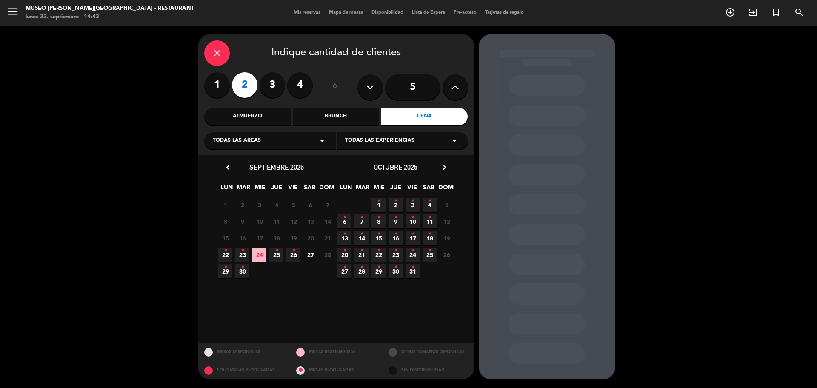
click at [433, 203] on span "4 •" at bounding box center [429, 205] width 14 height 14
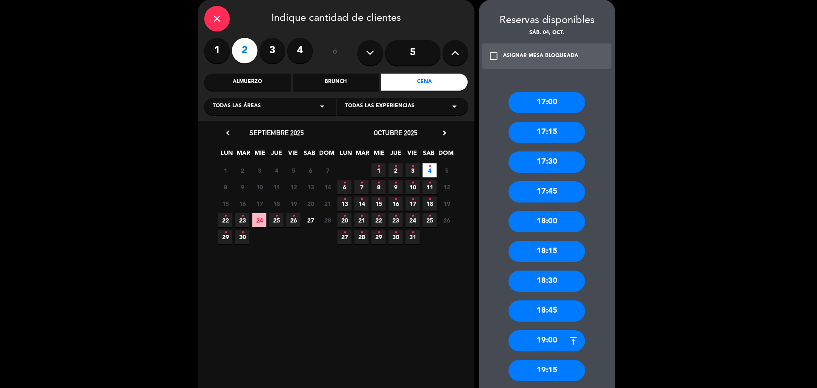
scroll to position [53, 0]
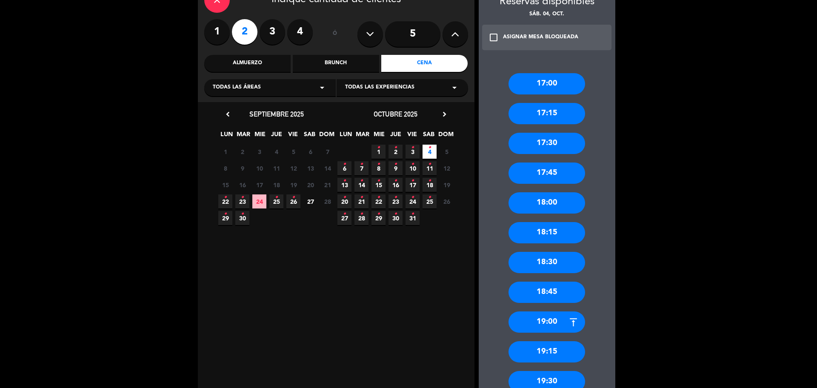
click at [572, 202] on div "18:00" at bounding box center [546, 202] width 77 height 21
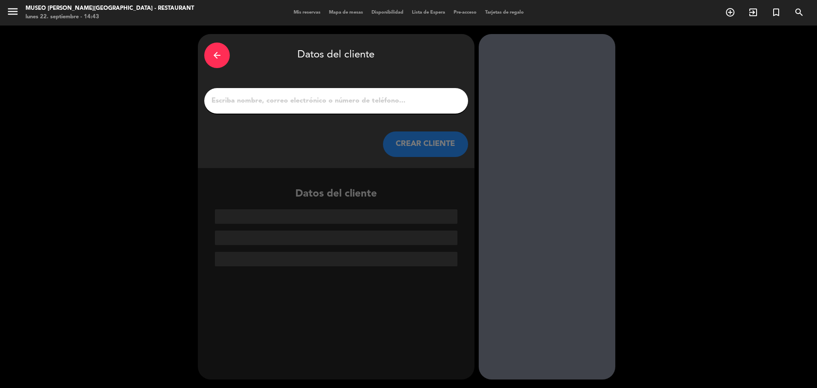
click at [340, 102] on input "1" at bounding box center [336, 101] width 251 height 12
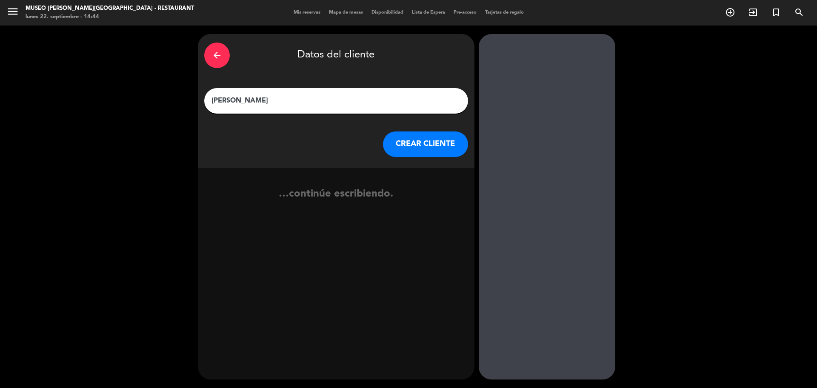
type input "[PERSON_NAME]"
click at [432, 140] on button "CREAR CLIENTE" at bounding box center [425, 144] width 85 height 26
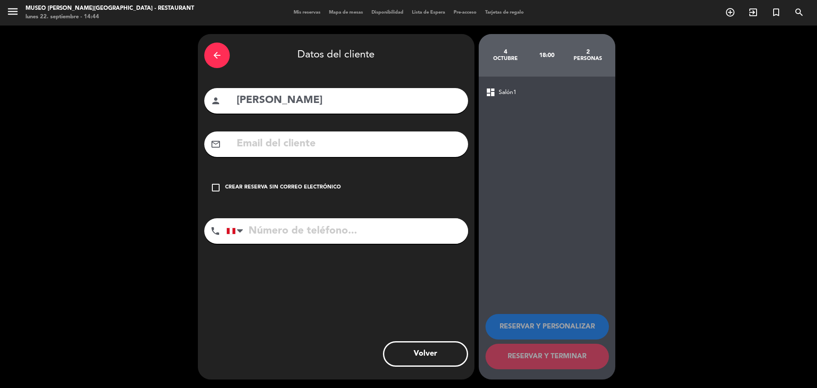
click at [431, 140] on input "text" at bounding box center [349, 143] width 226 height 17
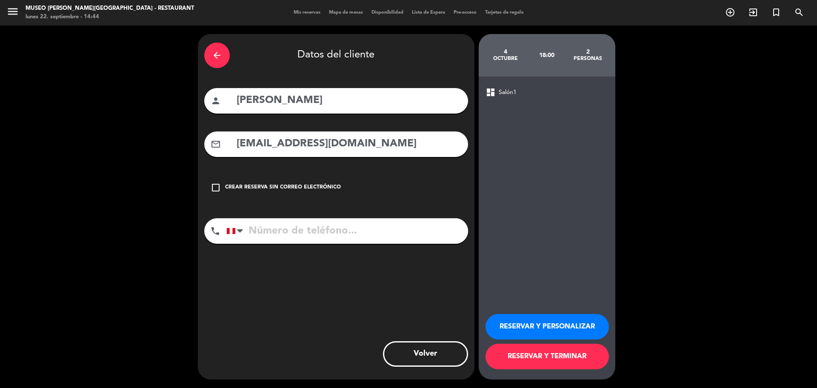
type input "[EMAIL_ADDRESS][DOMAIN_NAME]"
click at [395, 228] on input "tel" at bounding box center [347, 231] width 242 height 26
type input "976192506"
click at [519, 324] on button "RESERVAR Y PERSONALIZAR" at bounding box center [546, 327] width 123 height 26
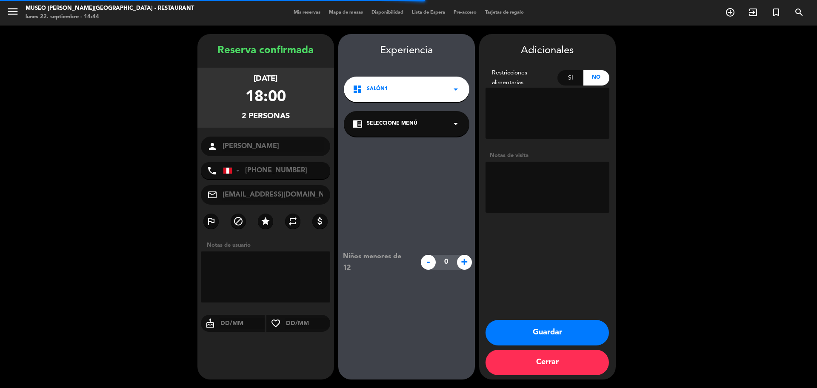
click at [424, 131] on div "chrome_reader_mode Seleccione Menú arrow_drop_down" at bounding box center [406, 124] width 125 height 26
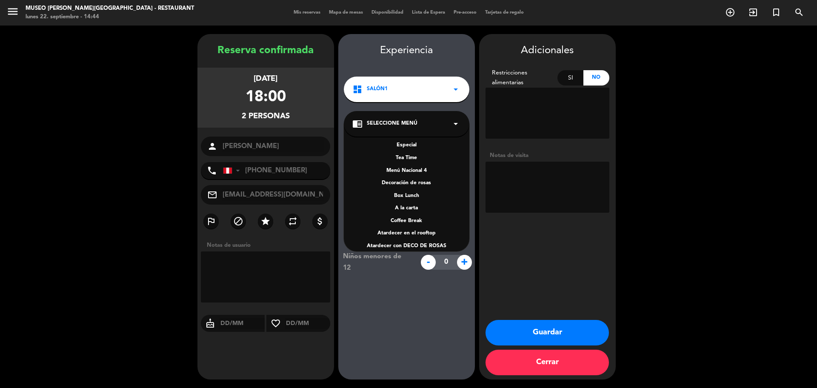
scroll to position [122, 0]
click at [413, 199] on div "A la carta" at bounding box center [406, 201] width 108 height 9
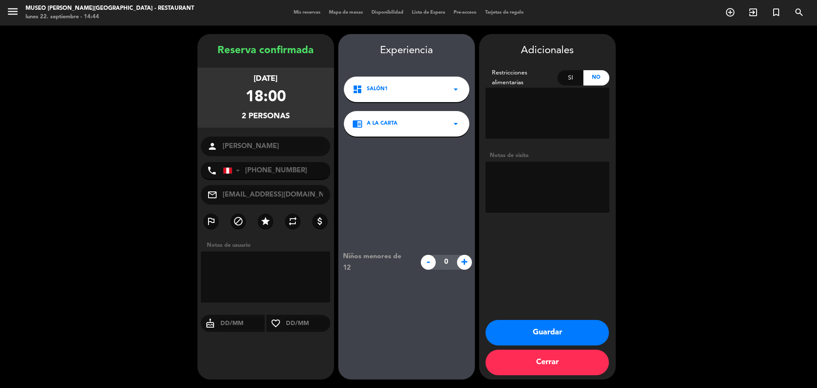
click at [537, 188] on textarea at bounding box center [547, 187] width 124 height 51
type textarea "motivo: cumpleaños otorgar cortesía y cartel de cumpleaños"
click at [541, 331] on button "Guardar" at bounding box center [546, 333] width 123 height 26
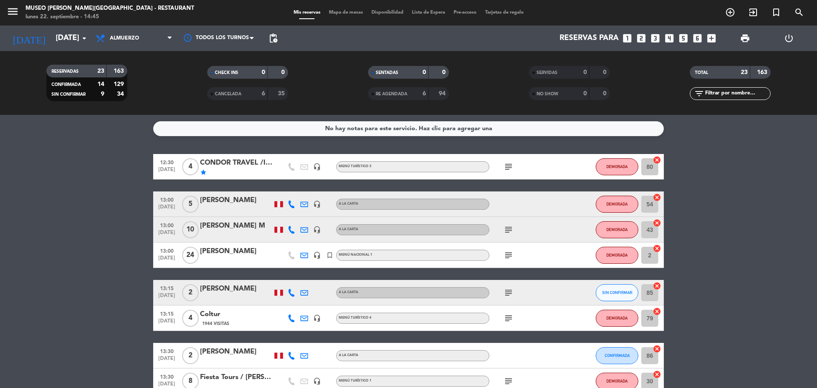
click at [651, 42] on icon "looks_3" at bounding box center [654, 38] width 11 height 11
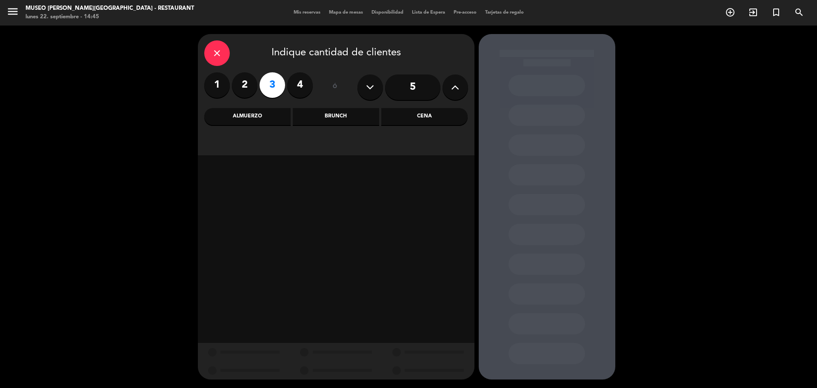
click at [260, 114] on div "Almuerzo" at bounding box center [247, 116] width 86 height 17
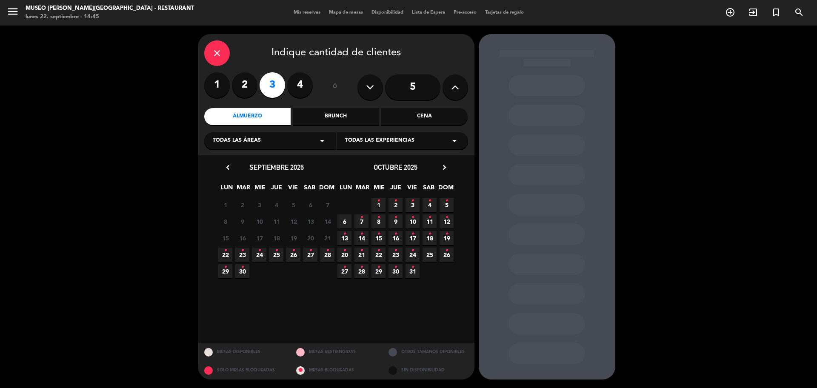
click at [223, 253] on span "22 •" at bounding box center [225, 255] width 14 height 14
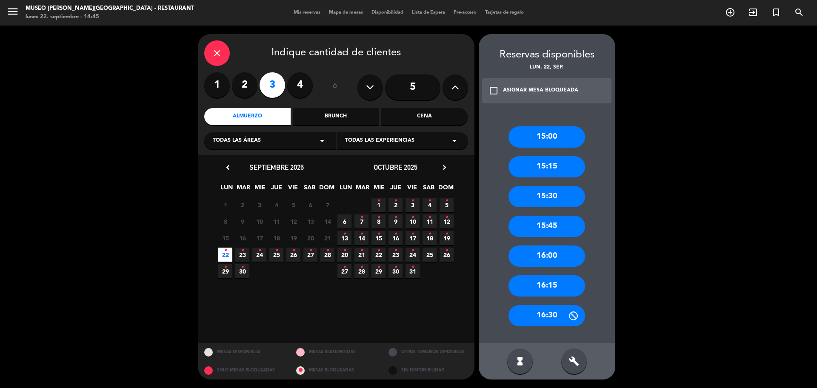
click at [539, 195] on div "15:30" at bounding box center [546, 196] width 77 height 21
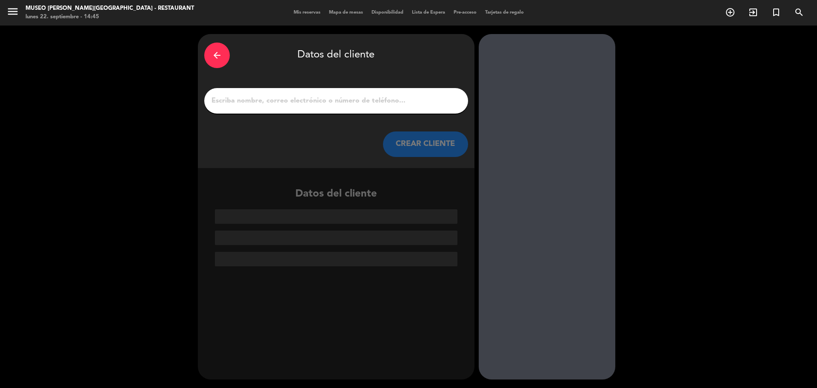
click at [386, 99] on input "1" at bounding box center [336, 101] width 251 height 12
paste input "[PERSON_NAME]"
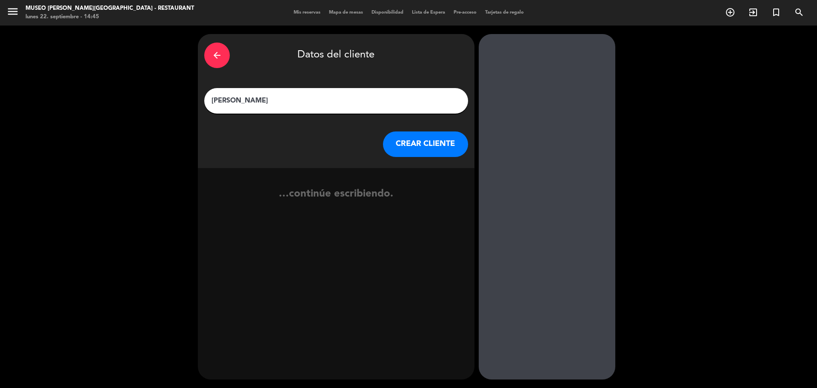
type input "[PERSON_NAME]"
click at [415, 171] on div "…continúe escribiendo." at bounding box center [336, 197] width 276 height 58
click at [414, 153] on button "CREAR CLIENTE" at bounding box center [425, 144] width 85 height 26
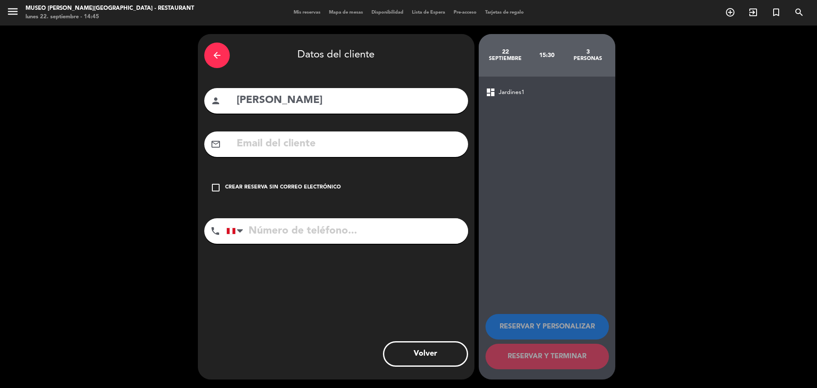
click at [339, 146] on input "text" at bounding box center [349, 143] width 226 height 17
paste input "[EMAIL_ADDRESS][DOMAIN_NAME]"
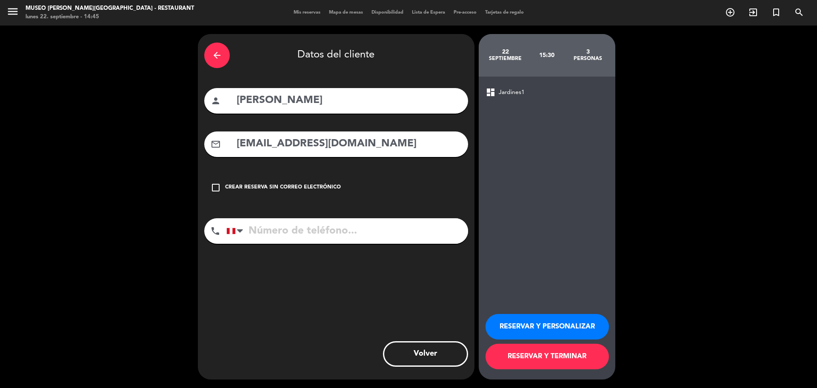
type input "[EMAIL_ADDRESS][DOMAIN_NAME]"
click at [311, 242] on input "tel" at bounding box center [347, 231] width 242 height 26
paste input "[PHONE_NUMBER]"
type input "[PHONE_NUMBER]"
drag, startPoint x: 544, startPoint y: 332, endPoint x: 536, endPoint y: 313, distance: 19.7
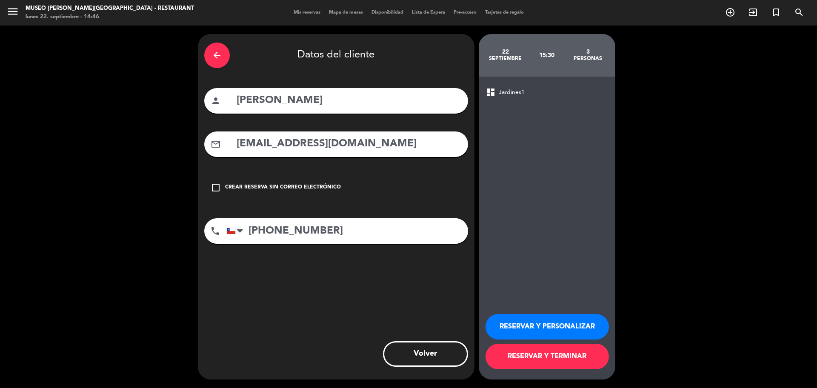
click at [544, 332] on button "RESERVAR Y PERSONALIZAR" at bounding box center [546, 327] width 123 height 26
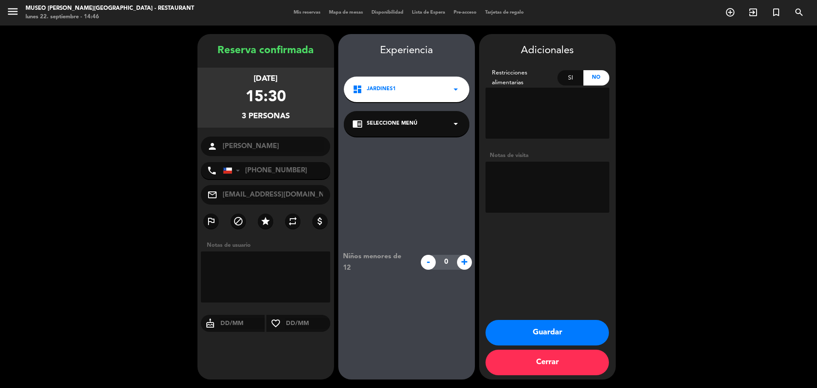
click at [353, 127] on icon "chrome_reader_mode" at bounding box center [357, 124] width 10 height 10
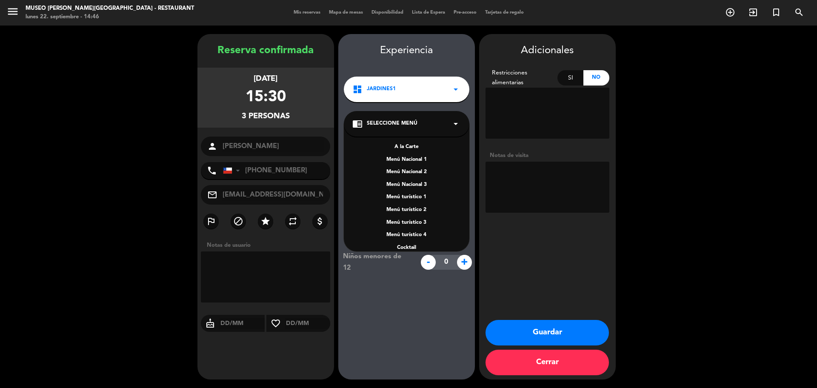
drag, startPoint x: 416, startPoint y: 150, endPoint x: 412, endPoint y: 143, distance: 7.7
click at [416, 149] on div "A la Carte" at bounding box center [406, 147] width 108 height 9
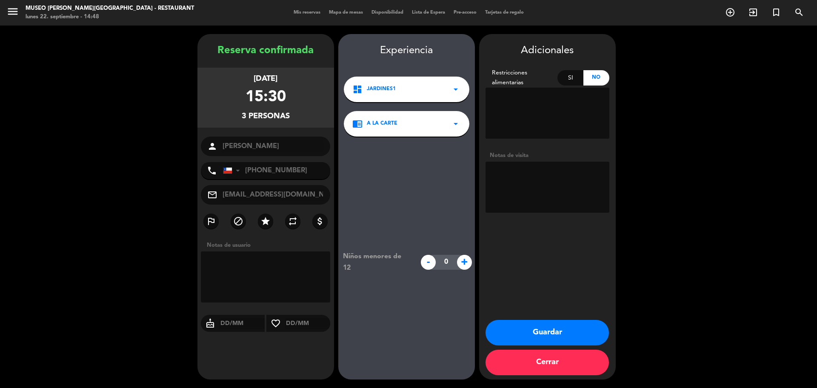
click at [567, 325] on button "Guardar" at bounding box center [546, 333] width 123 height 26
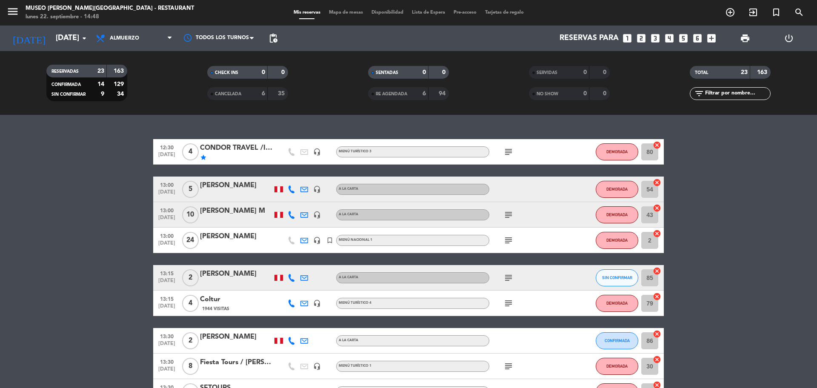
click at [700, 39] on icon "looks_6" at bounding box center [697, 38] width 11 height 11
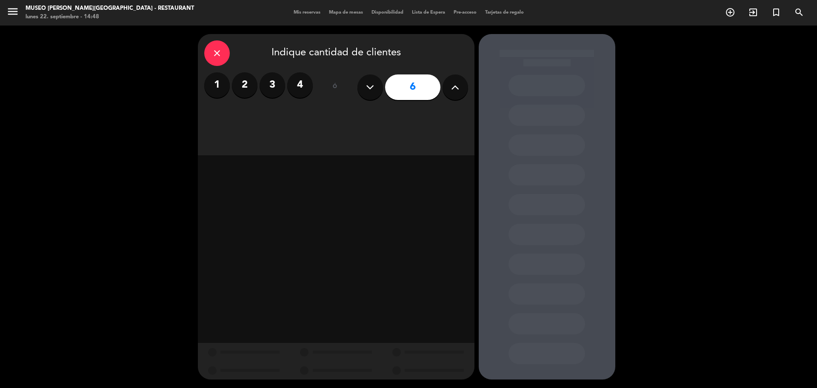
click at [451, 92] on icon at bounding box center [455, 87] width 8 height 13
type input "7"
click at [398, 119] on div "Cena" at bounding box center [424, 116] width 86 height 17
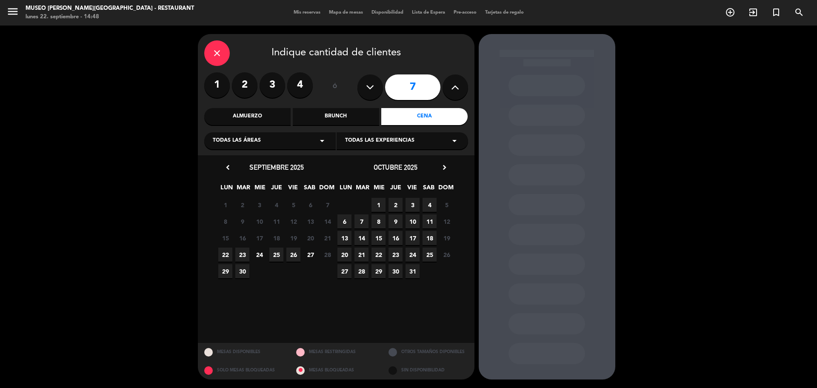
click at [311, 254] on span "27" at bounding box center [310, 255] width 14 height 14
click at [283, 142] on div "Todas las áreas arrow_drop_down" at bounding box center [269, 140] width 131 height 17
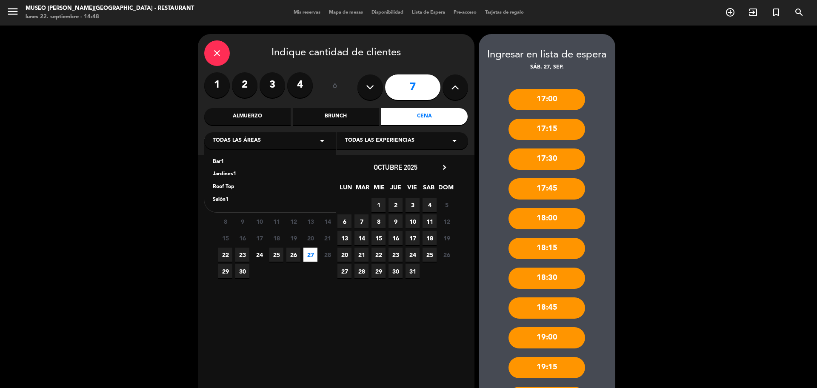
click at [276, 121] on div "Almuerzo" at bounding box center [247, 116] width 86 height 17
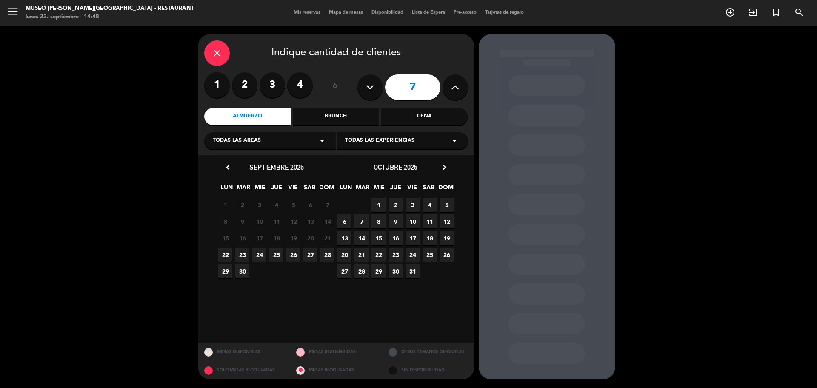
click at [313, 250] on span "27" at bounding box center [310, 255] width 14 height 14
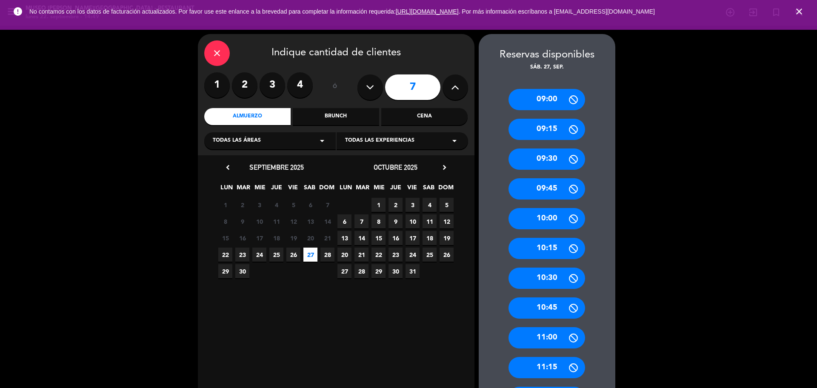
drag, startPoint x: 273, startPoint y: 93, endPoint x: 299, endPoint y: 99, distance: 26.7
click at [273, 93] on label "3" at bounding box center [272, 85] width 26 height 26
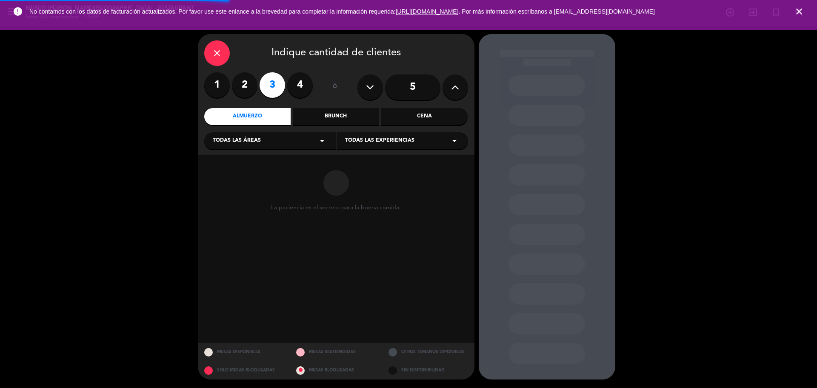
click at [396, 118] on div "Cena" at bounding box center [424, 116] width 86 height 17
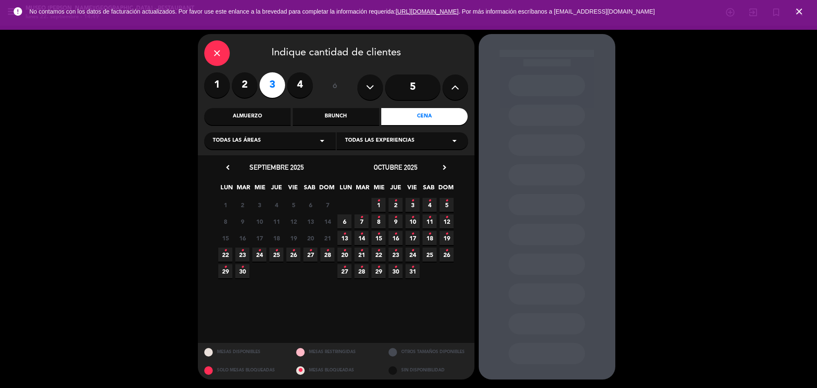
click at [309, 252] on icon "•" at bounding box center [310, 251] width 3 height 14
